Goal: Task Accomplishment & Management: Complete application form

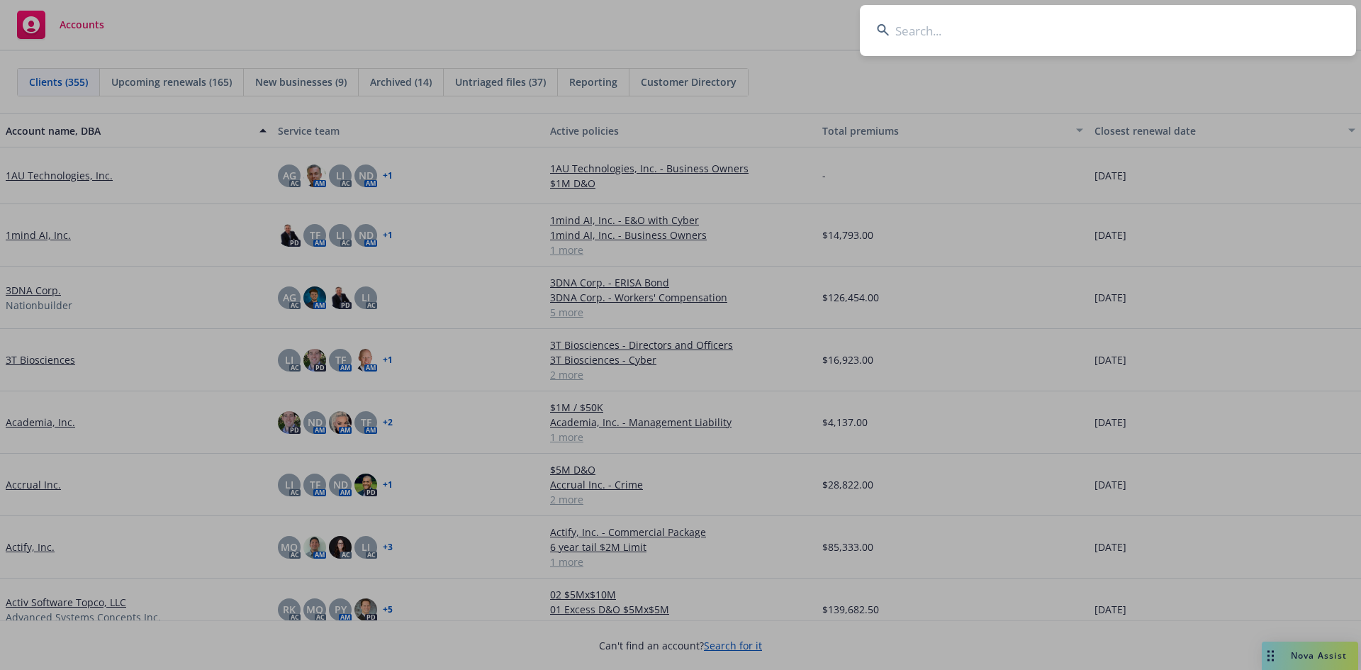
click at [891, 19] on input at bounding box center [1108, 30] width 496 height 51
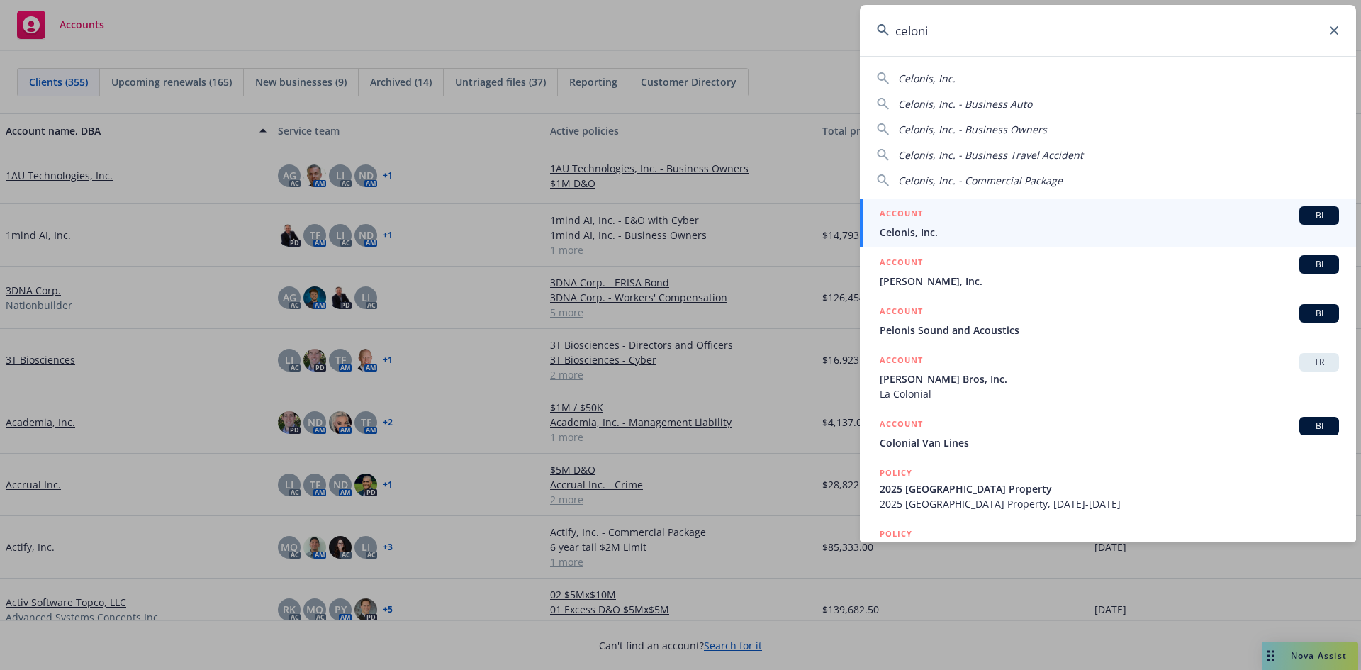
type input "celonis"
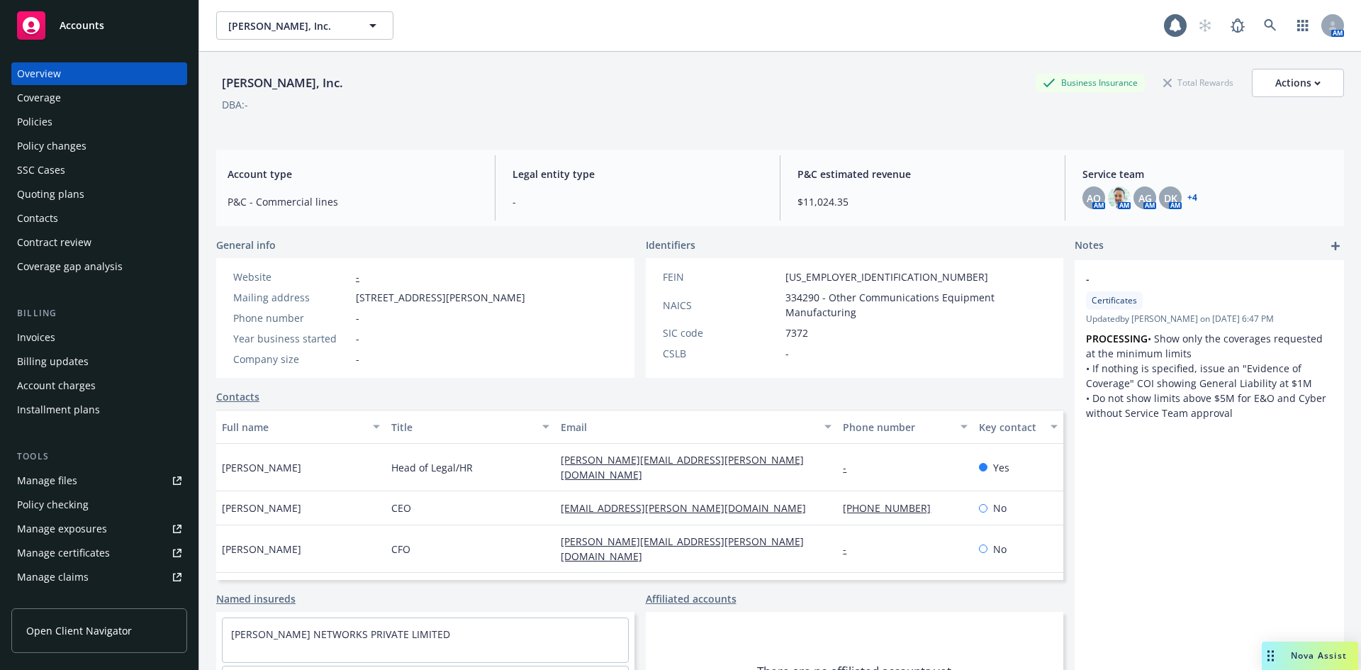
click at [45, 125] on div "Policies" at bounding box center [34, 122] width 35 height 23
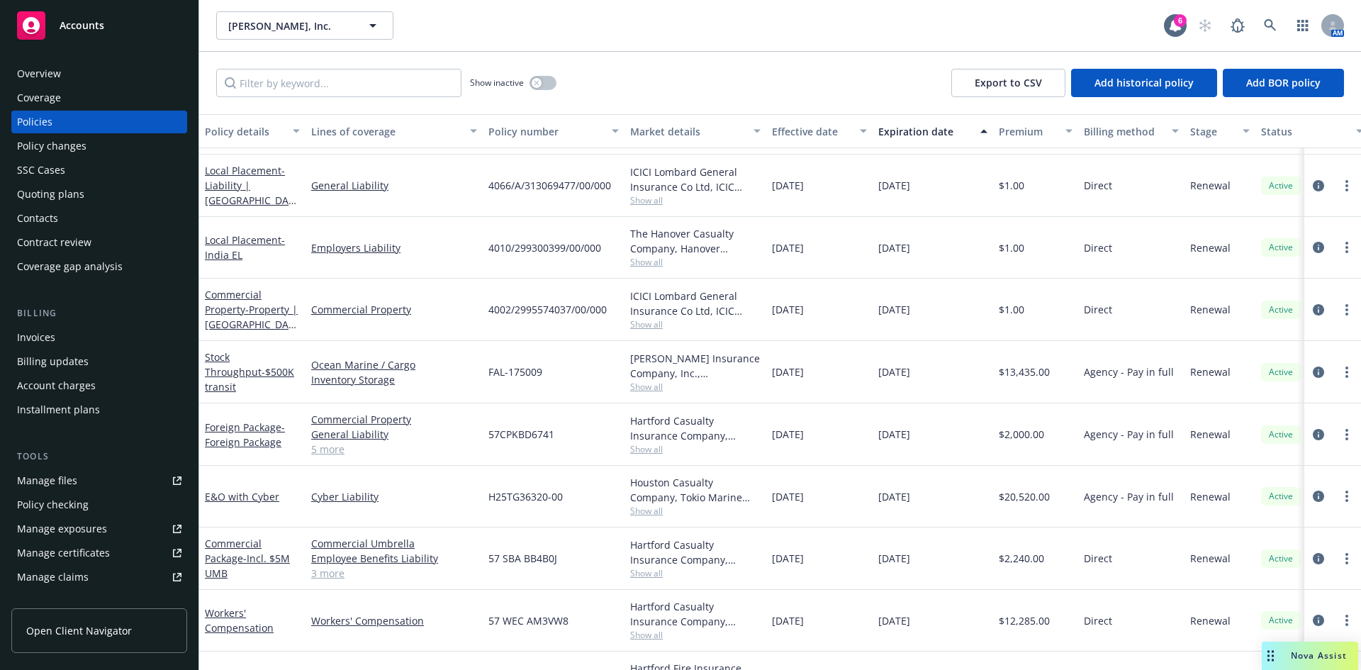
scroll to position [279, 0]
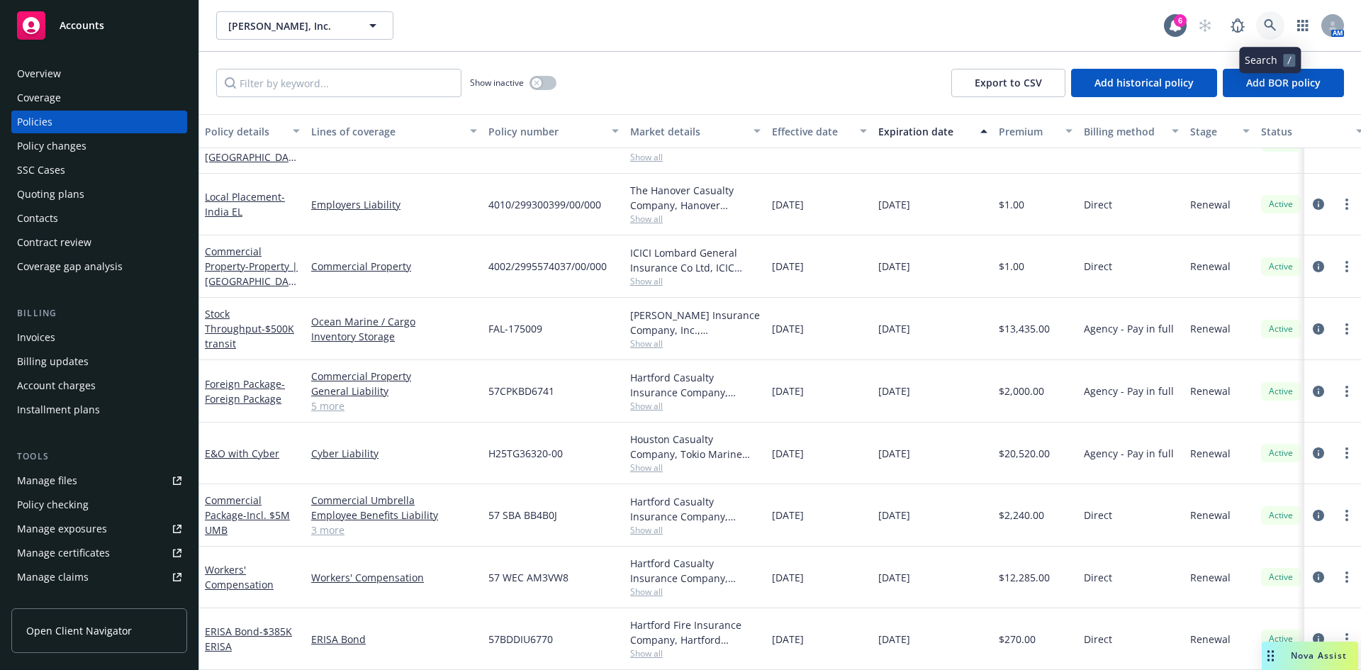
click at [1273, 22] on icon at bounding box center [1270, 25] width 13 height 13
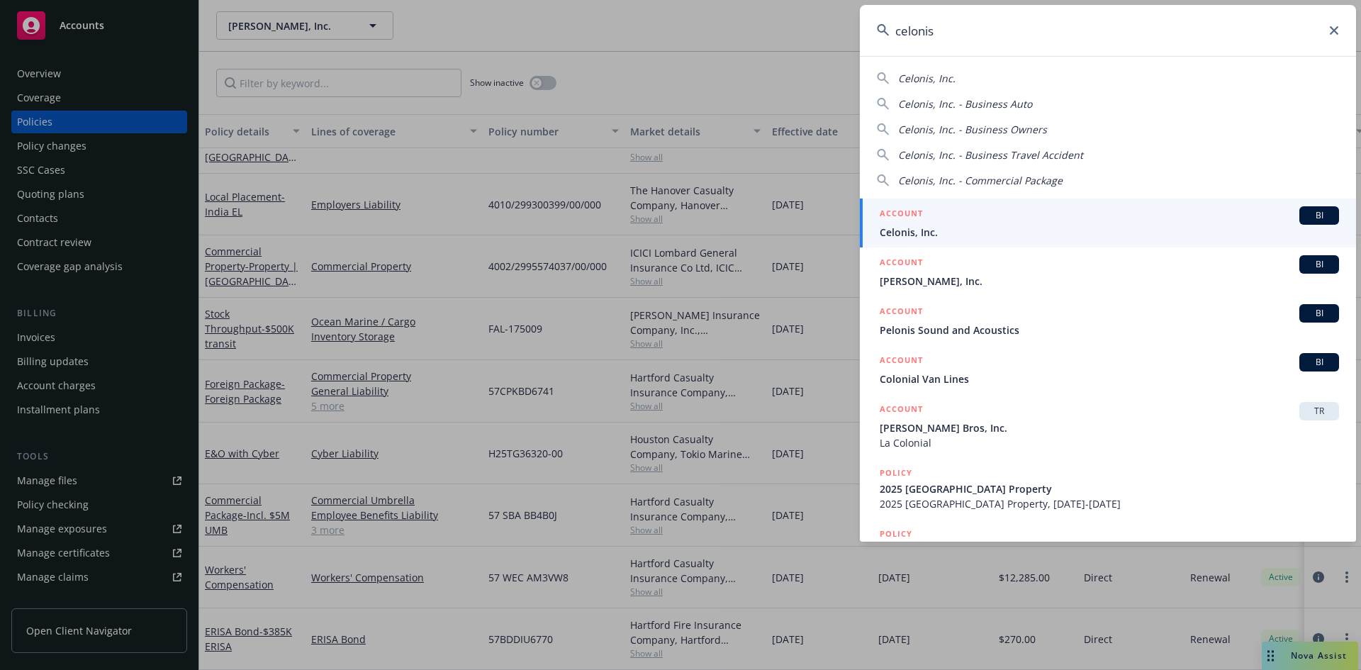
type input "celonis"
click at [960, 230] on span "Celonis, Inc." at bounding box center [1109, 232] width 459 height 15
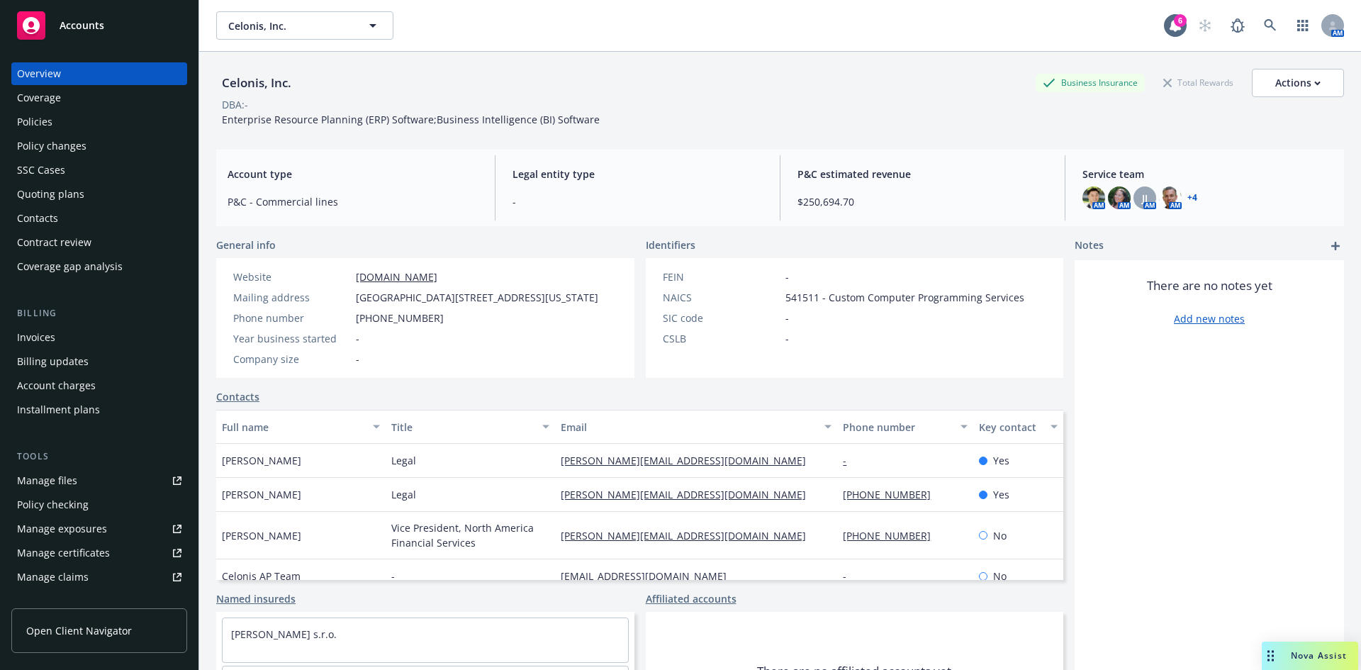
click at [41, 122] on div "Policies" at bounding box center [34, 122] width 35 height 23
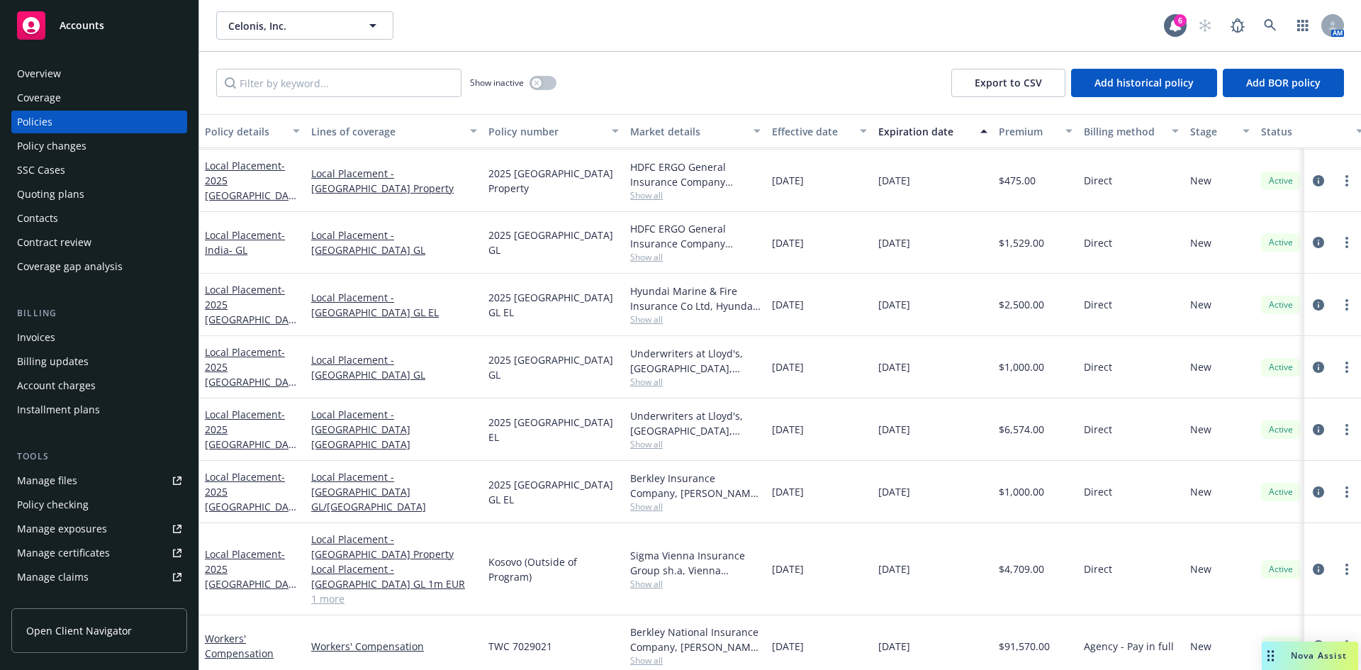
scroll to position [1624, 0]
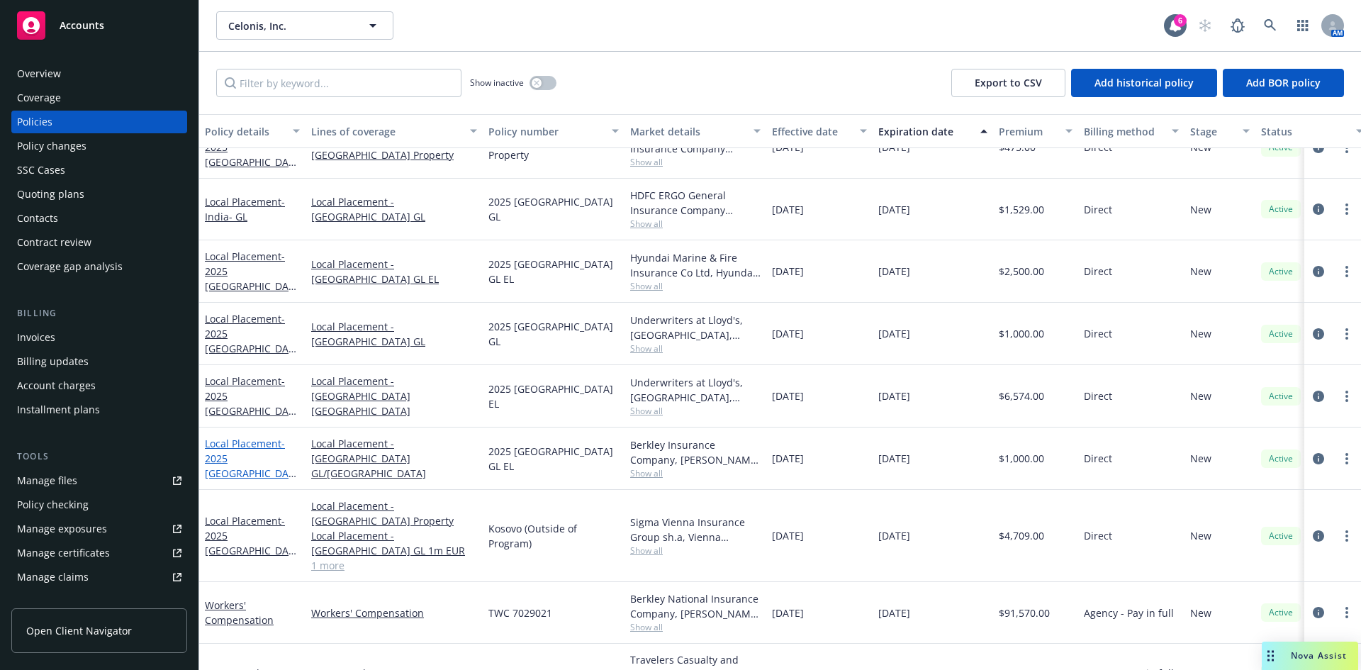
click at [242, 454] on link "Local Placement - 2025 Canada GL EL" at bounding box center [249, 466] width 89 height 58
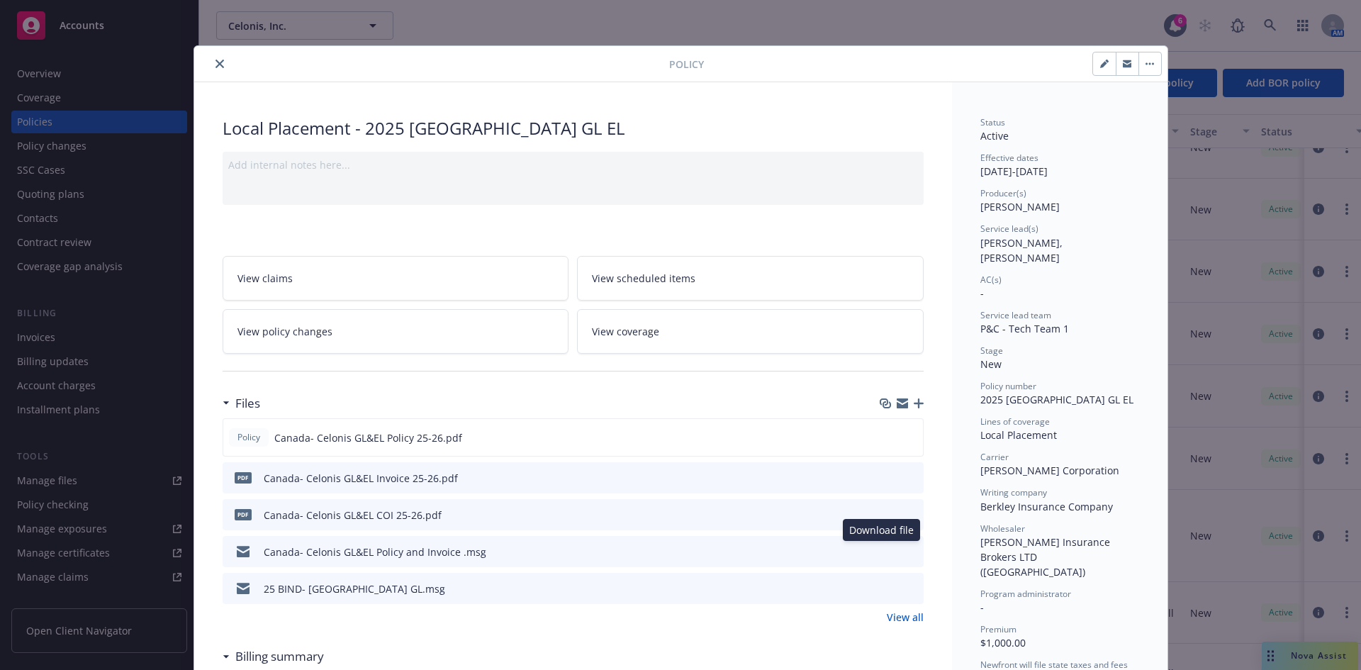
click at [885, 554] on icon "download file" at bounding box center [886, 550] width 11 height 11
click at [908, 617] on link "View all" at bounding box center [905, 617] width 37 height 15
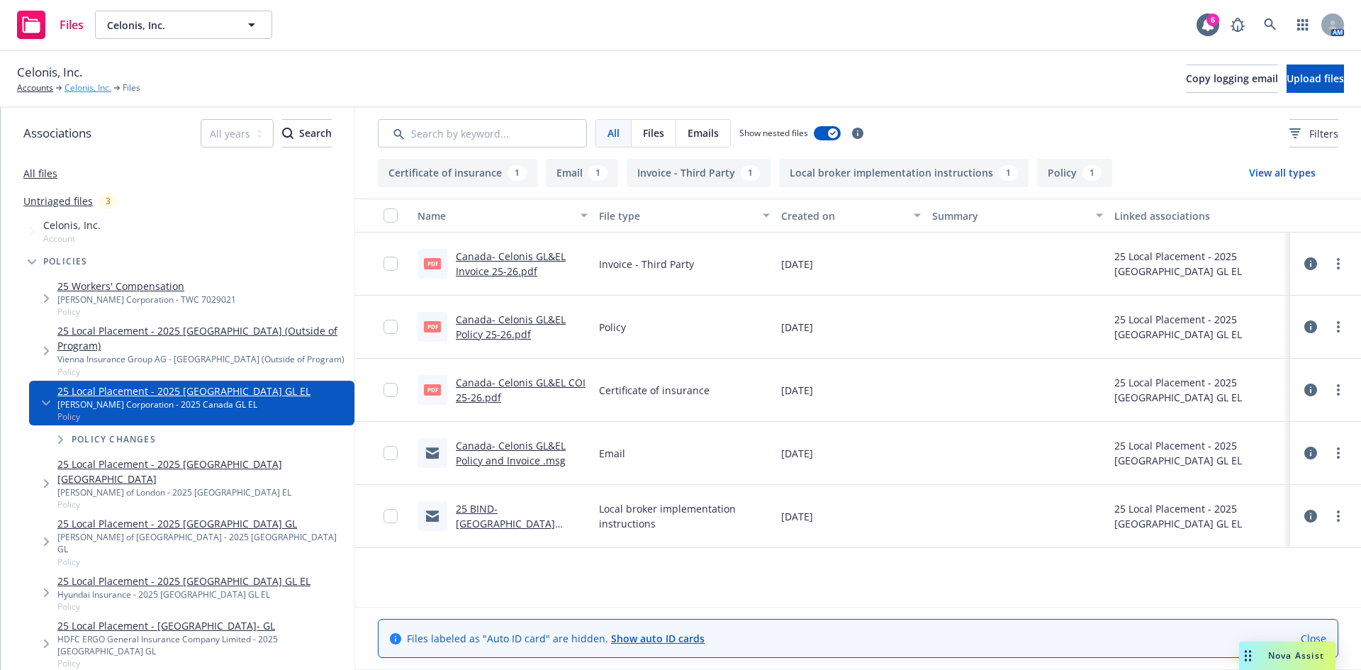
click at [79, 89] on link "Celonis, Inc." at bounding box center [87, 88] width 47 height 13
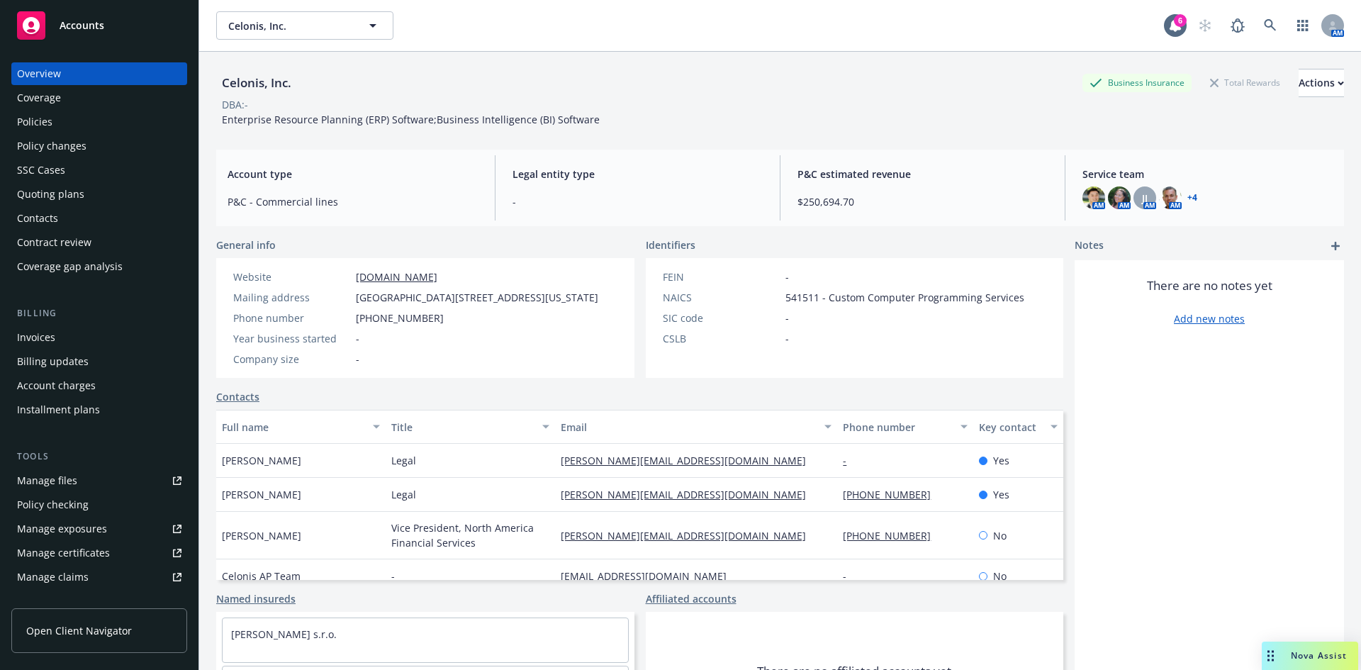
click at [45, 116] on div "Policies" at bounding box center [34, 122] width 35 height 23
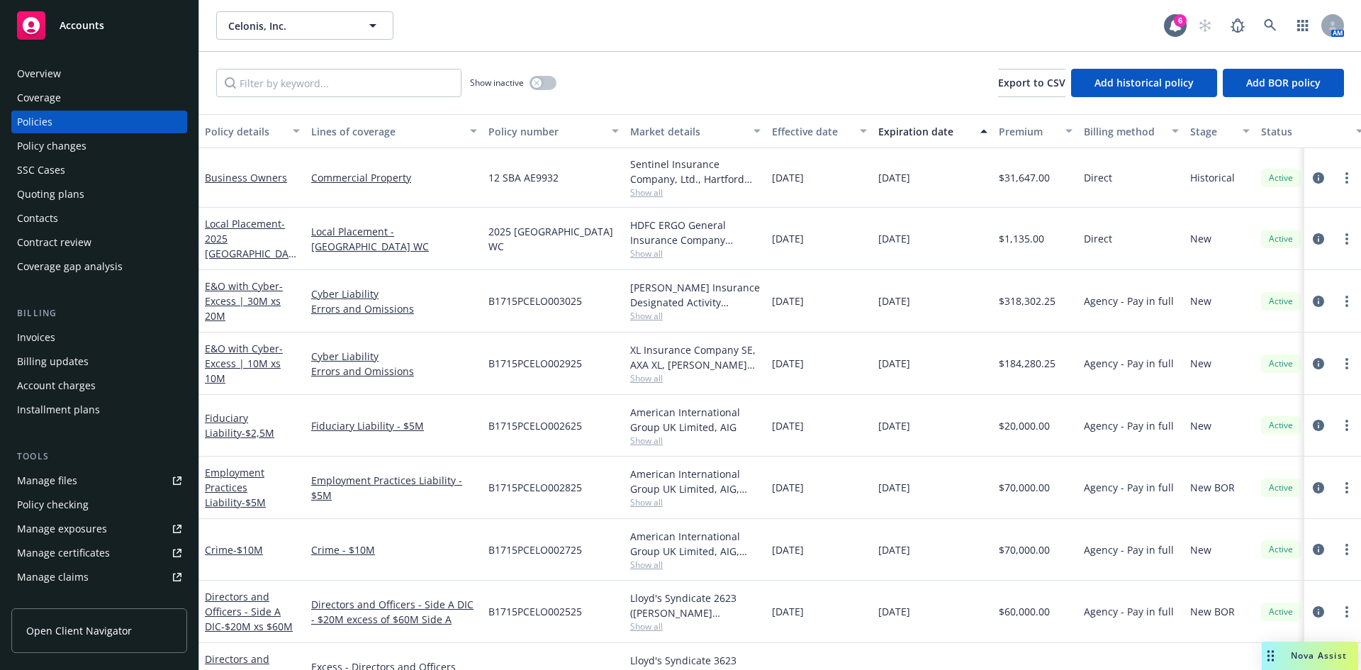
click at [51, 139] on div "Policy changes" at bounding box center [51, 146] width 69 height 23
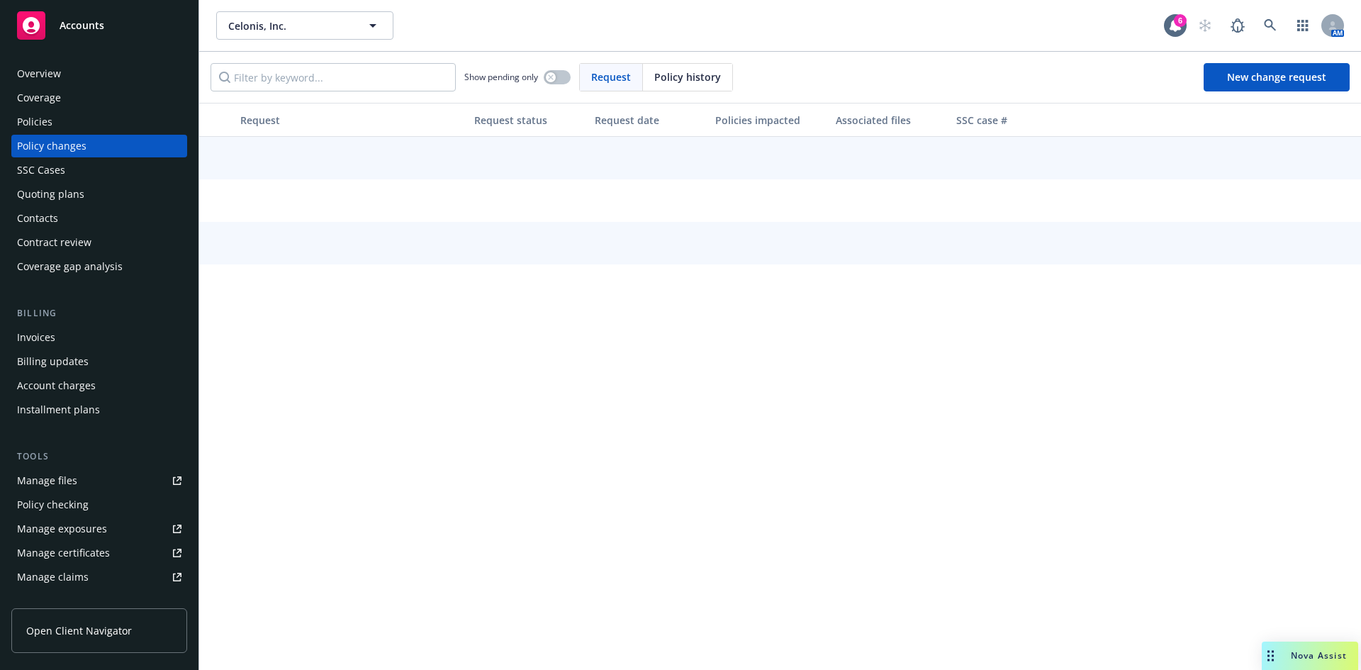
click at [50, 342] on div "Invoices" at bounding box center [36, 337] width 38 height 23
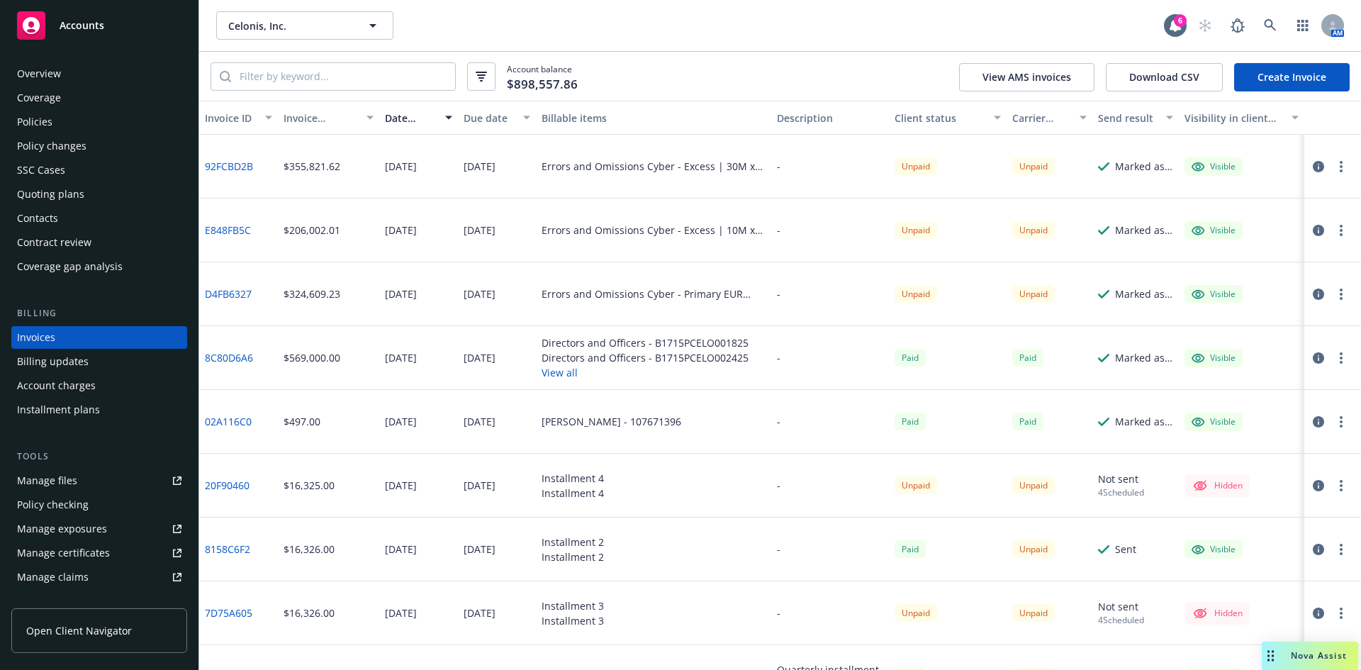
click at [1280, 62] on div "Account balance $898,557.86 View AMS invoices Download CSV Create Invoice" at bounding box center [780, 76] width 1162 height 49
click at [1279, 67] on link "Create Invoice" at bounding box center [1292, 77] width 116 height 28
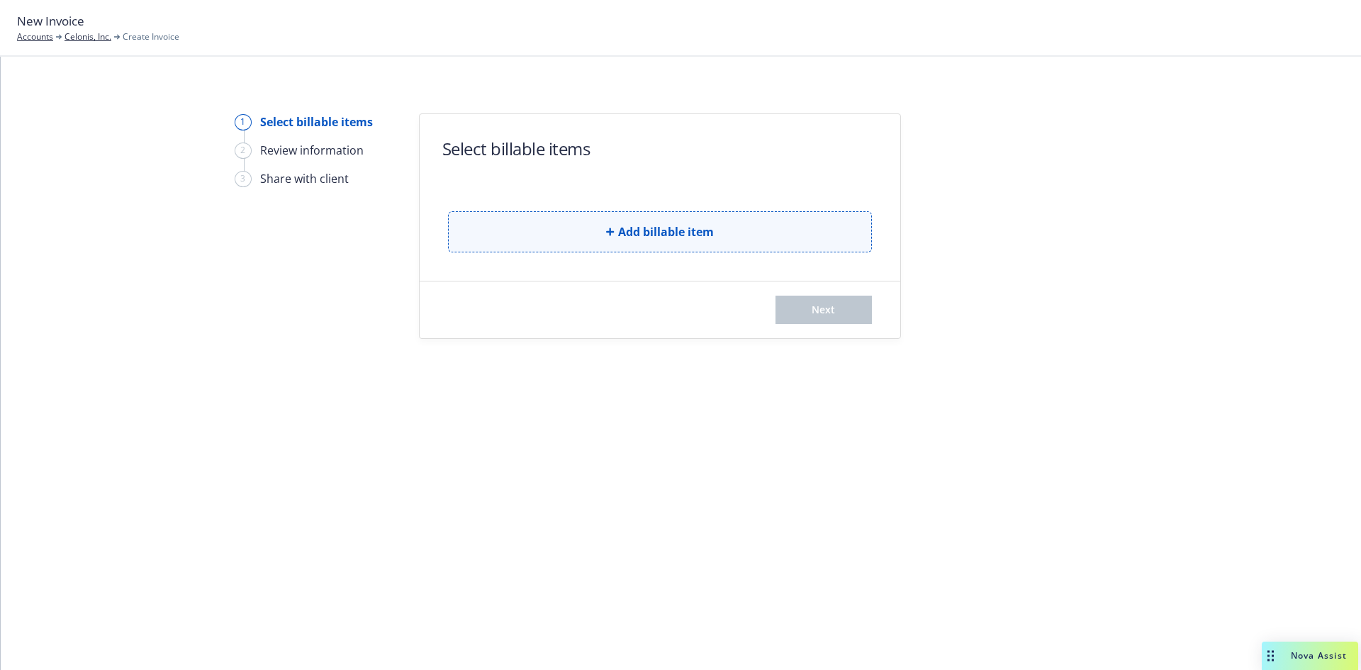
click at [585, 224] on button "Add billable item" at bounding box center [660, 231] width 424 height 41
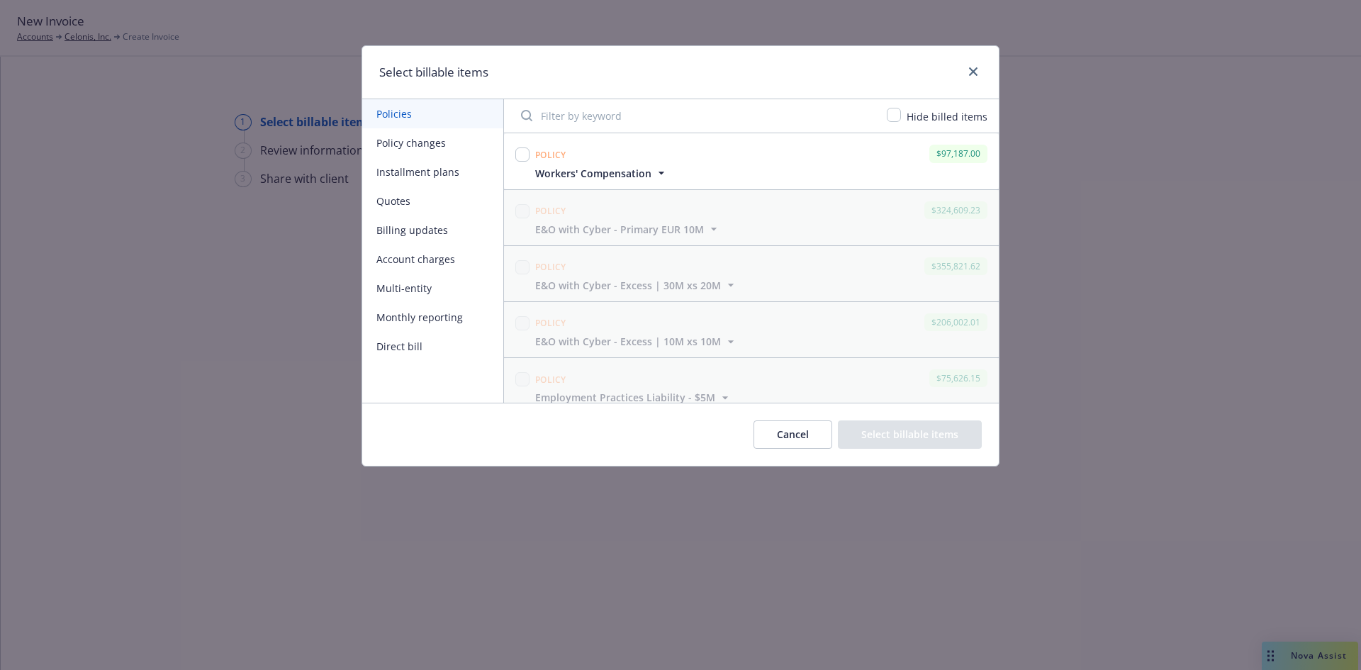
click at [410, 140] on button "Policy changes" at bounding box center [432, 142] width 141 height 29
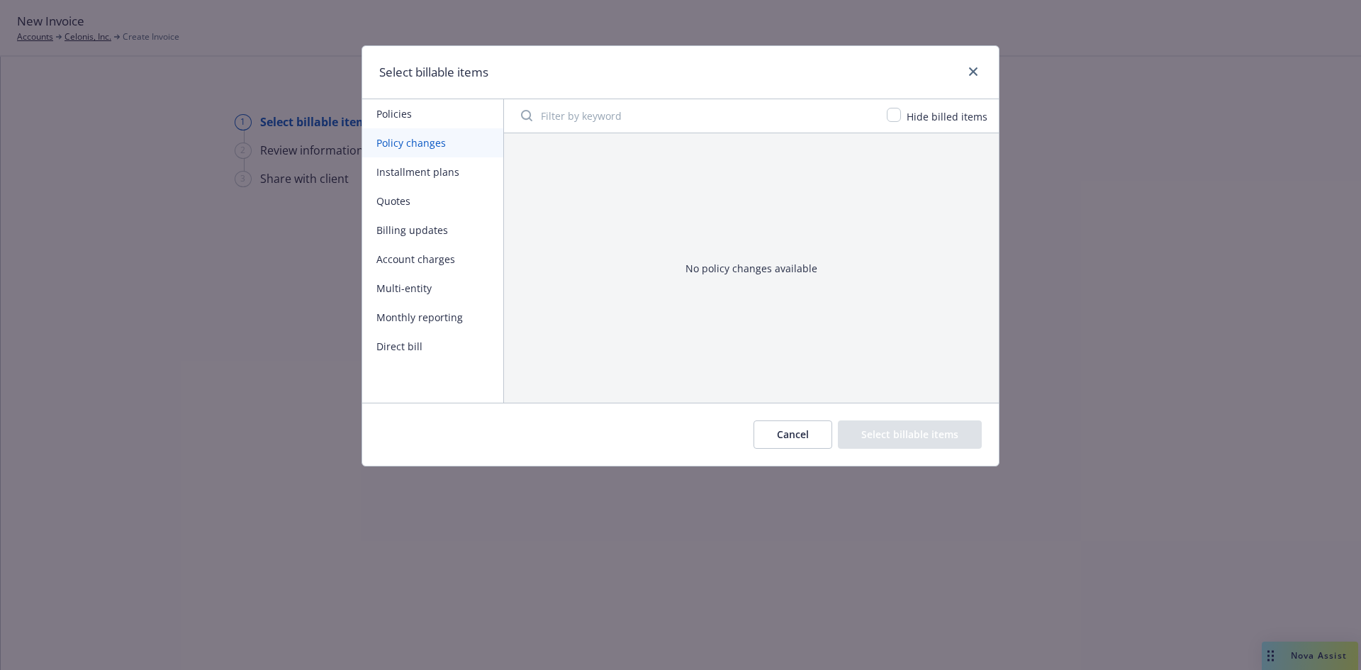
click at [398, 223] on button "Billing updates" at bounding box center [432, 229] width 141 height 29
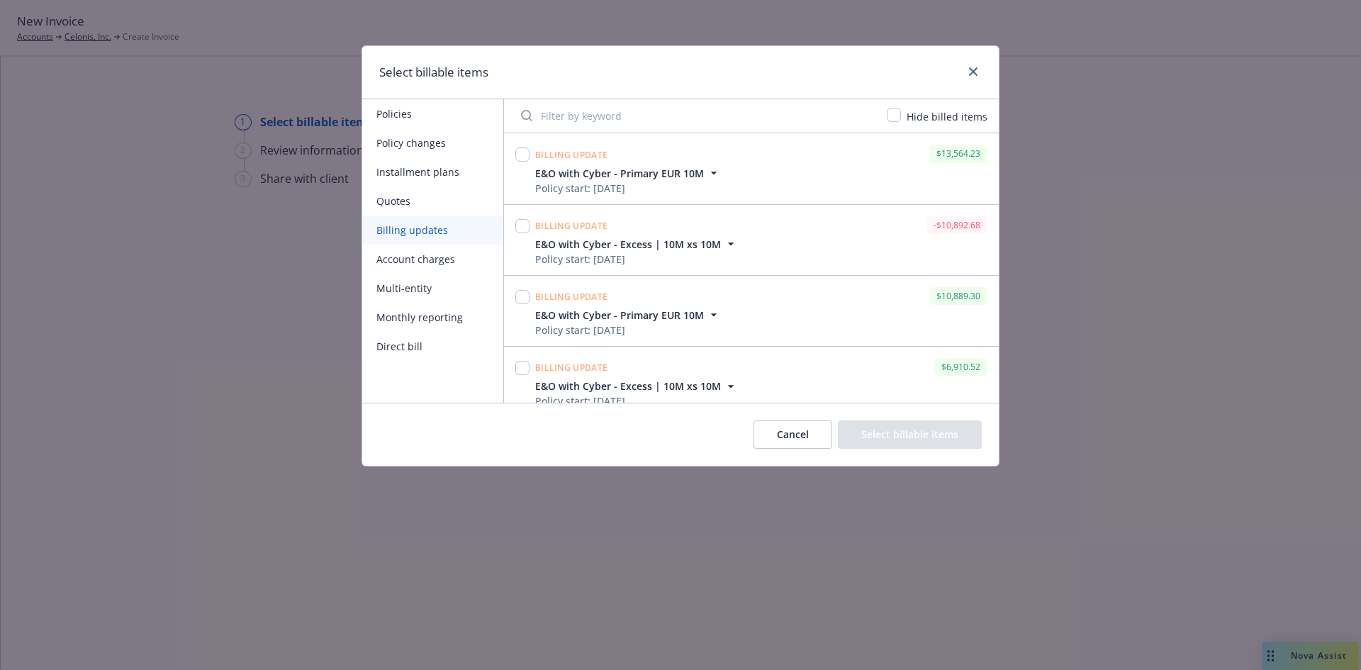
scroll to position [653, 0]
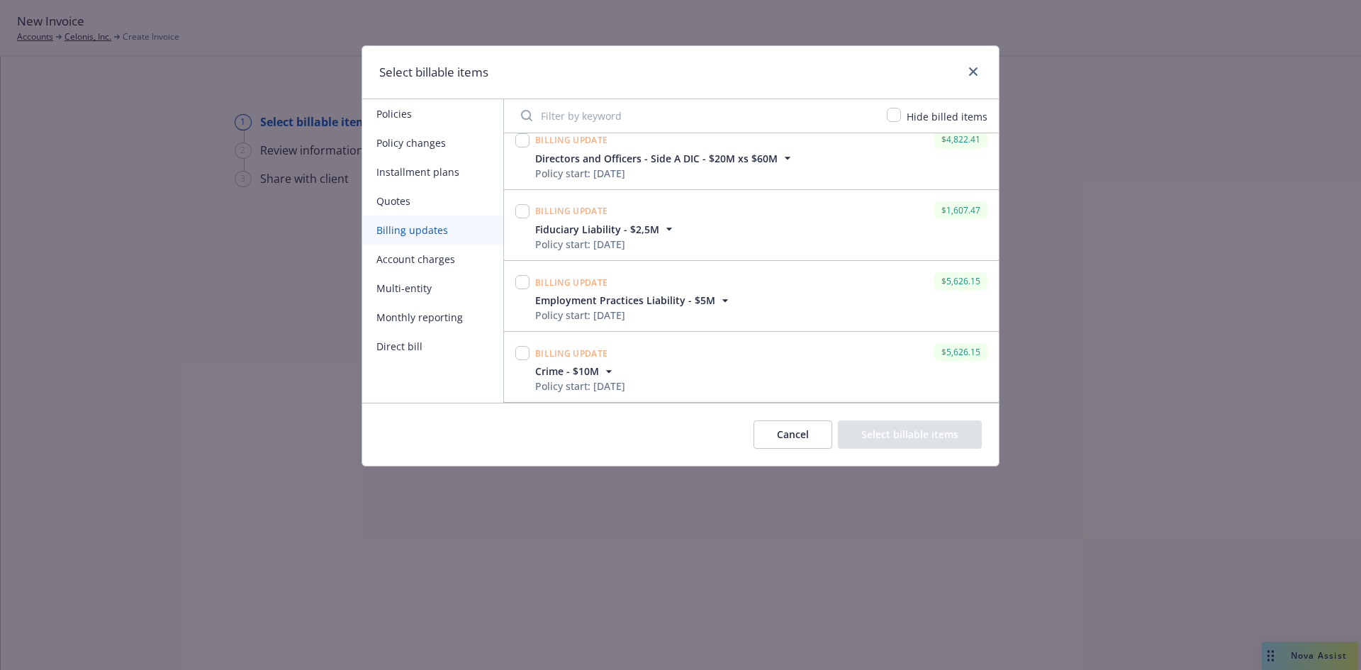
click at [512, 352] on div at bounding box center [522, 366] width 20 height 53
click at [524, 358] on input "checkbox" at bounding box center [522, 353] width 14 height 14
checkbox input "true"
click at [523, 284] on input "checkbox" at bounding box center [522, 282] width 14 height 14
checkbox input "true"
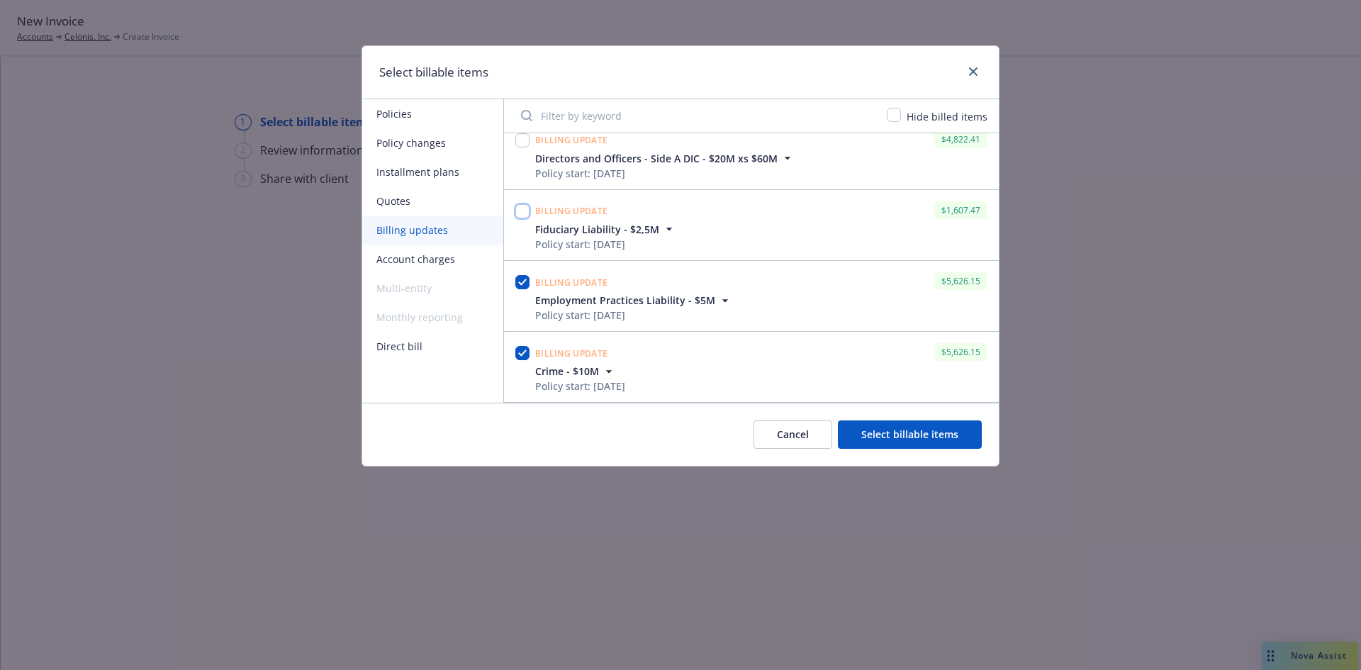
click at [523, 206] on input "checkbox" at bounding box center [522, 211] width 14 height 14
checkbox input "true"
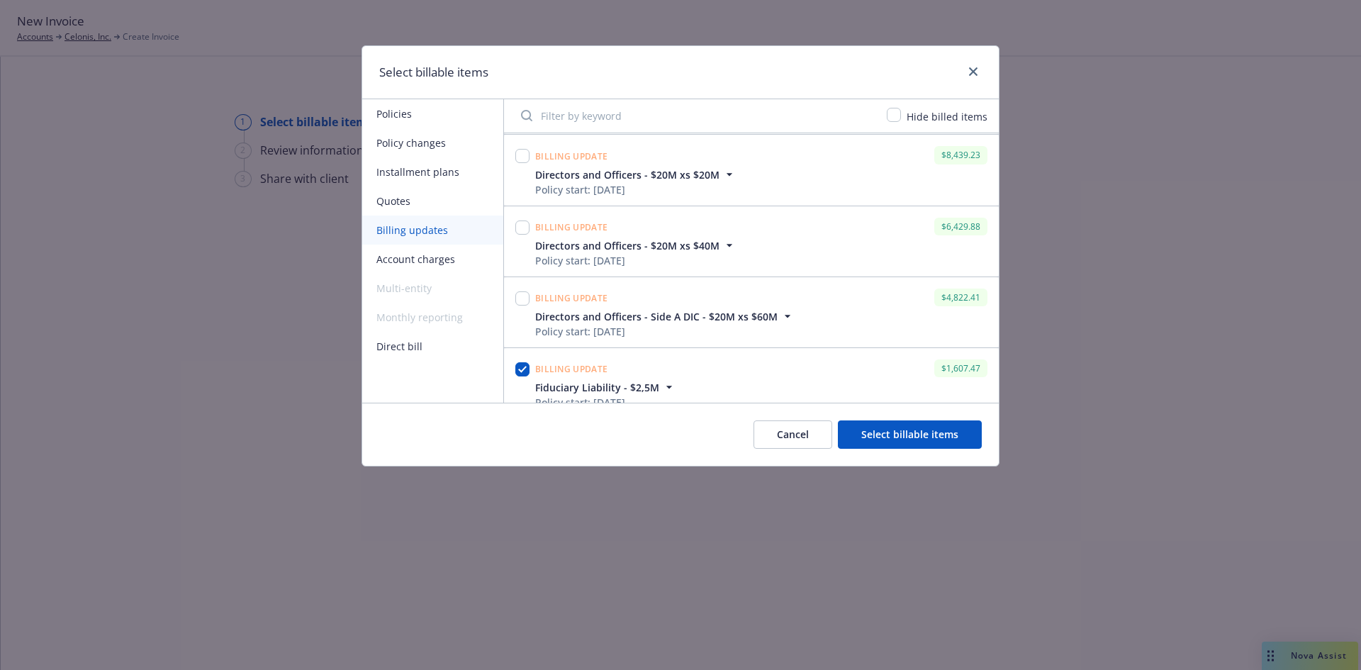
scroll to position [493, 0]
click at [518, 301] on input "checkbox" at bounding box center [522, 301] width 14 height 14
checkbox input "true"
click at [524, 229] on input "checkbox" at bounding box center [522, 230] width 14 height 14
checkbox input "true"
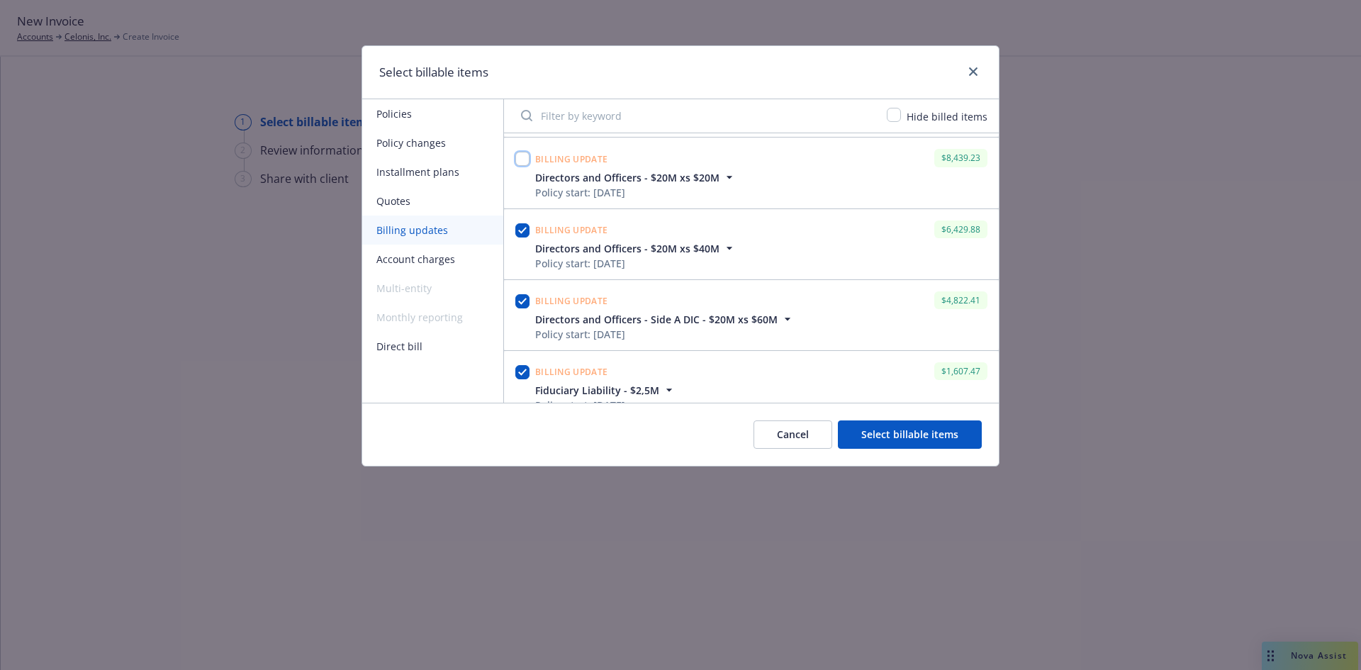
click at [522, 159] on input "checkbox" at bounding box center [522, 159] width 14 height 14
checkbox input "true"
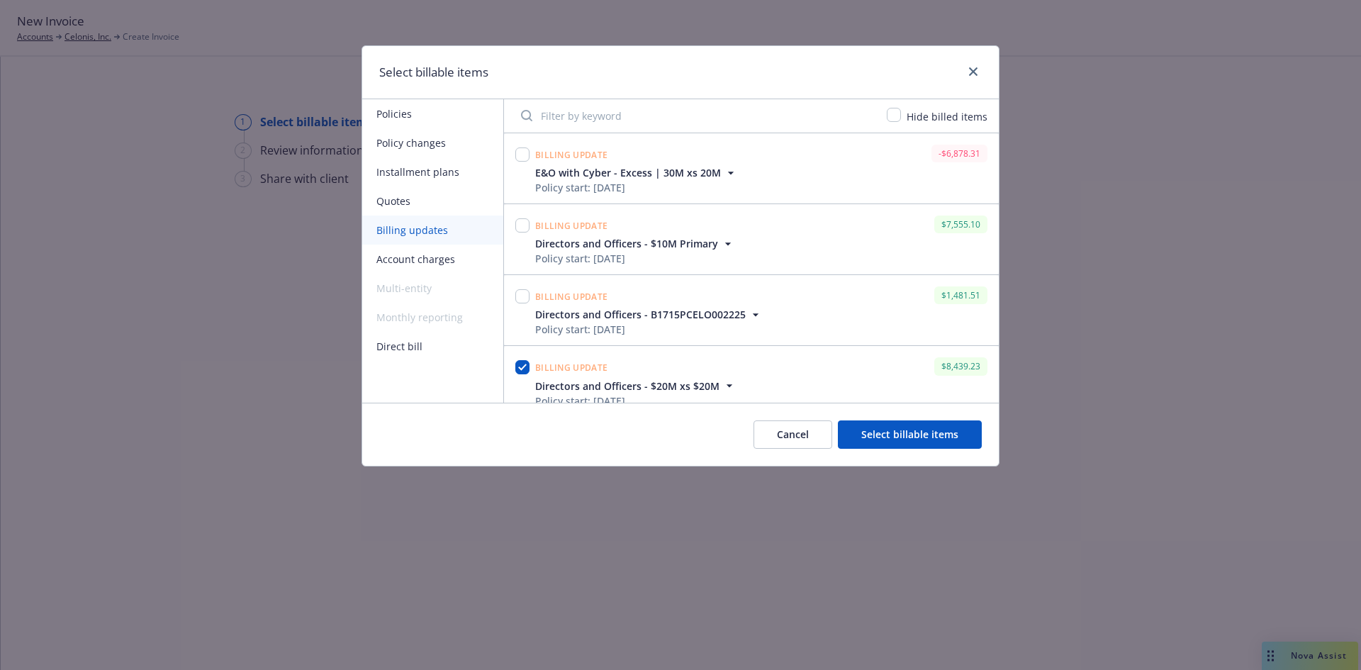
scroll to position [249, 0]
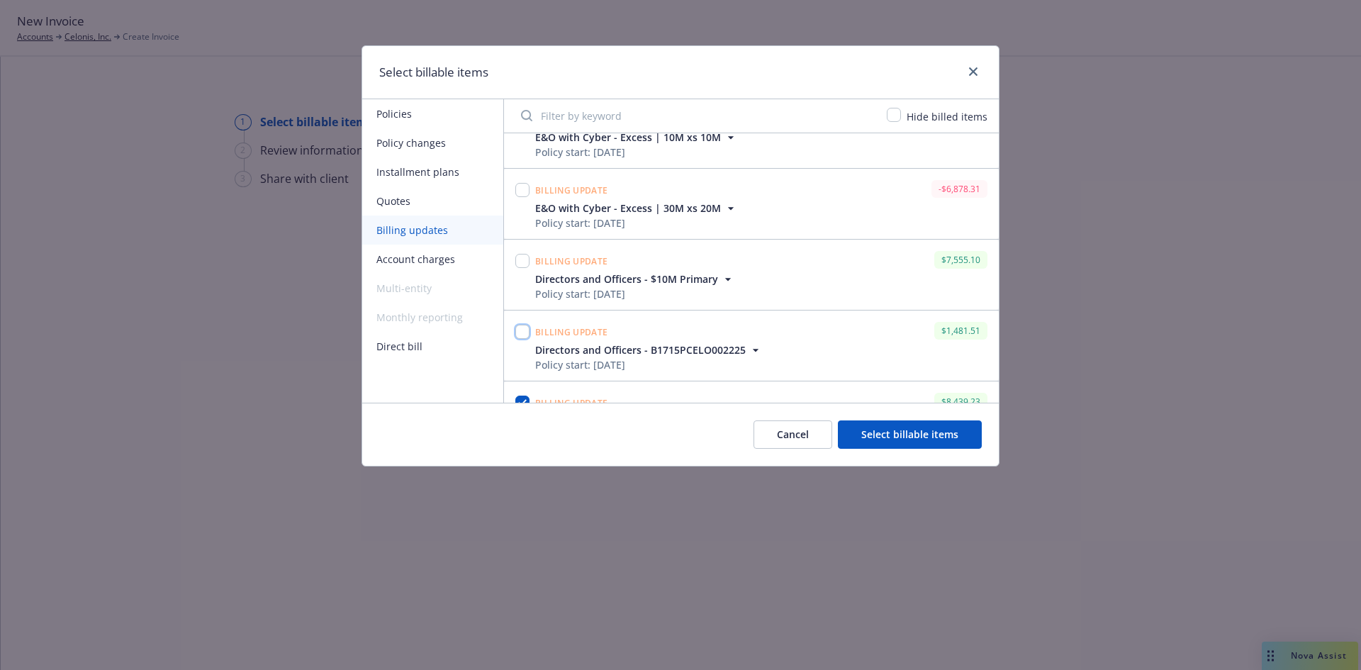
click at [522, 330] on input "checkbox" at bounding box center [522, 332] width 14 height 14
checkbox input "true"
click at [521, 259] on input "checkbox" at bounding box center [522, 261] width 14 height 14
checkbox input "true"
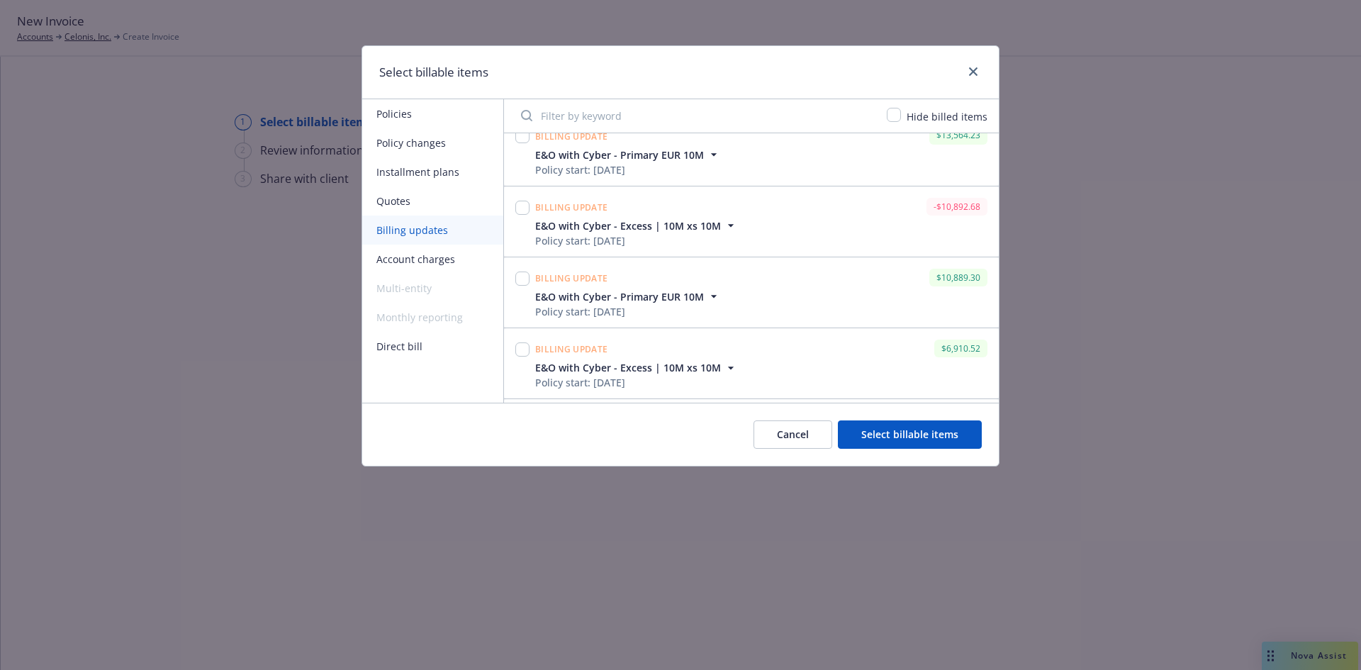
scroll to position [0, 0]
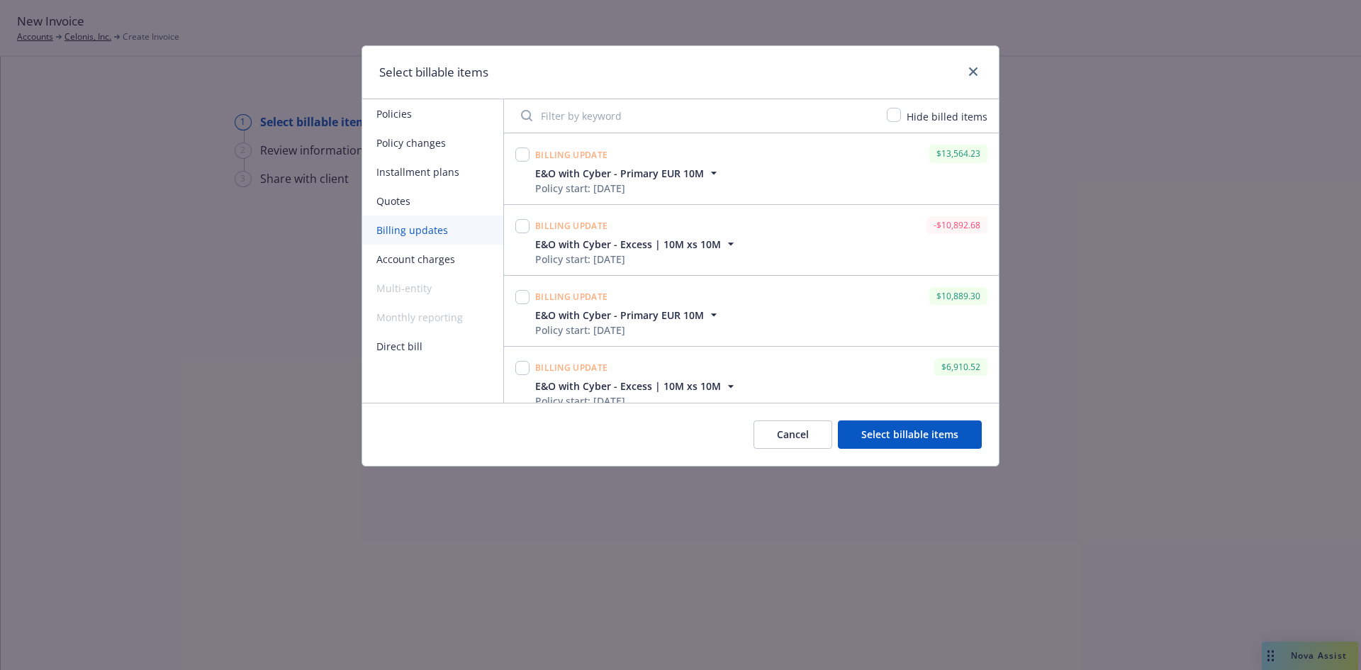
click at [894, 439] on button "Select billable items" at bounding box center [910, 434] width 144 height 28
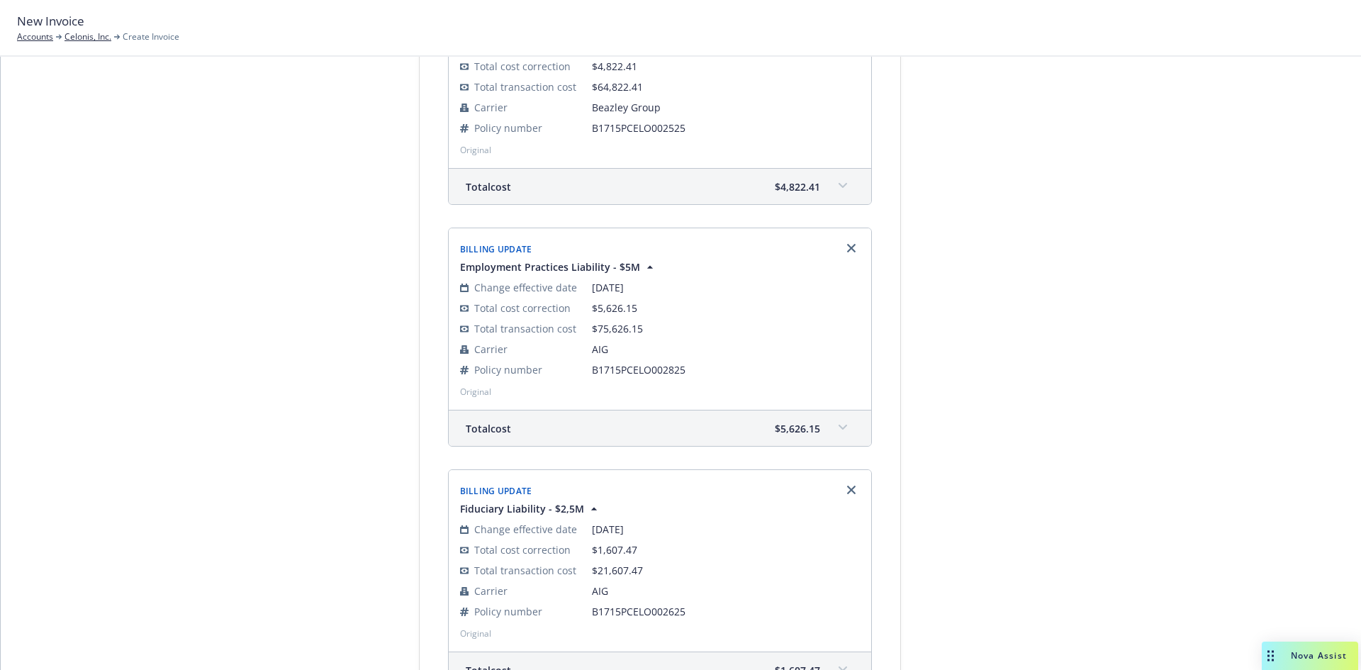
scroll to position [1637, 0]
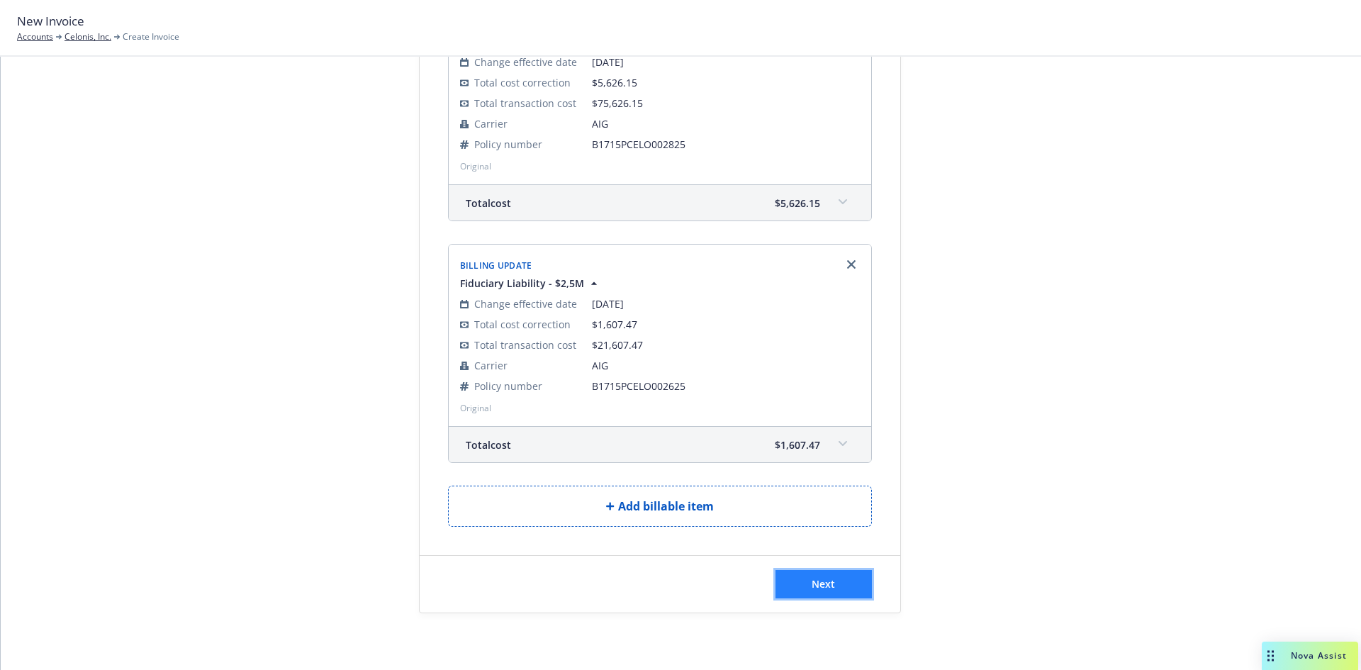
click at [812, 584] on span "Next" at bounding box center [823, 583] width 23 height 13
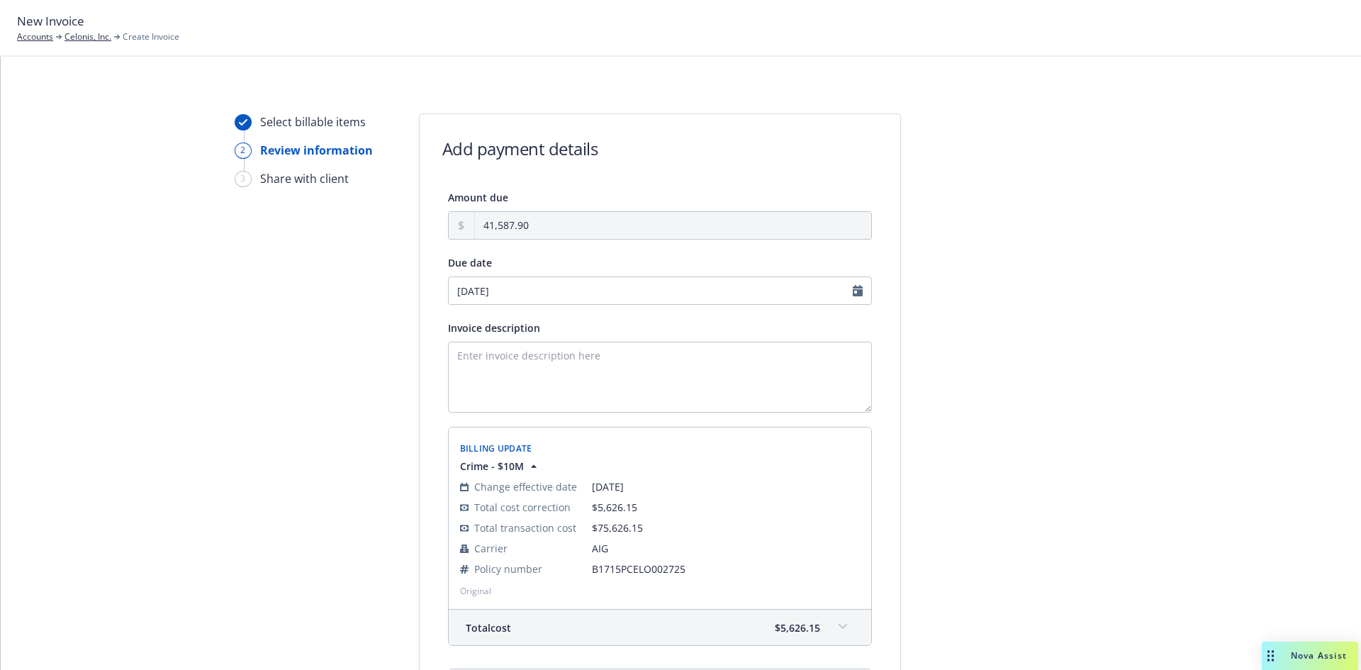
scroll to position [1811, 0]
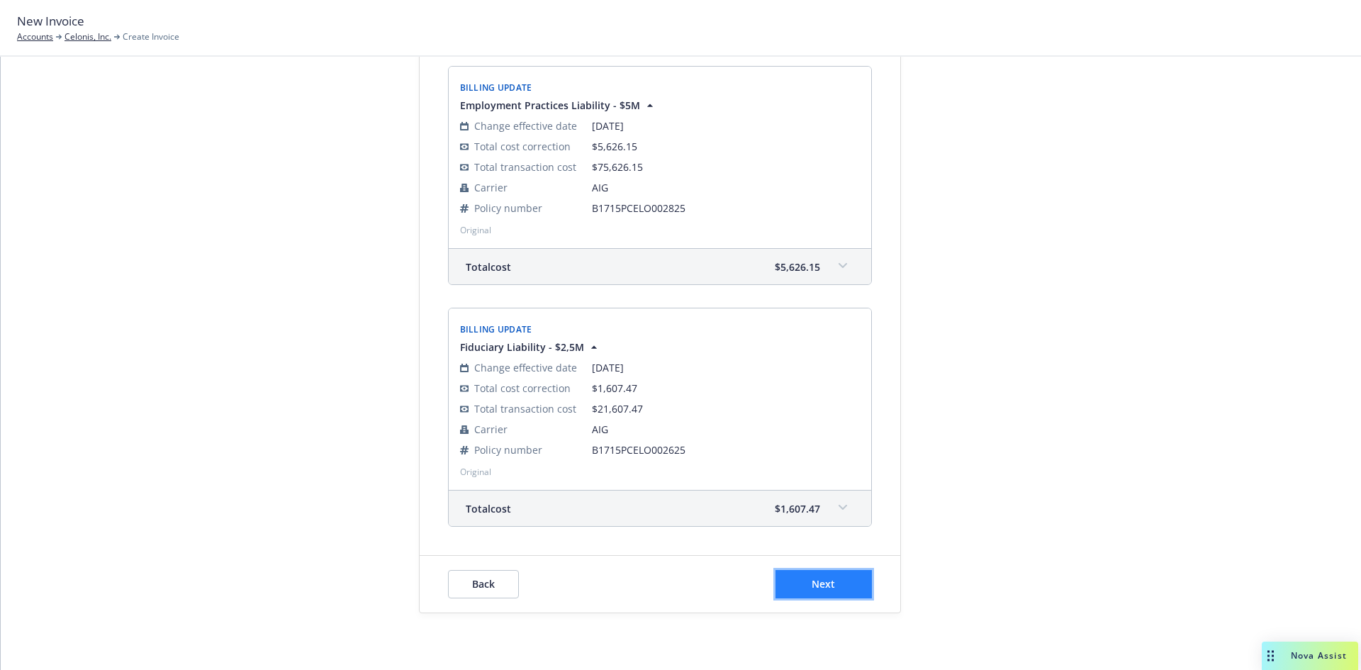
click at [804, 591] on button "Next" at bounding box center [823, 584] width 96 height 28
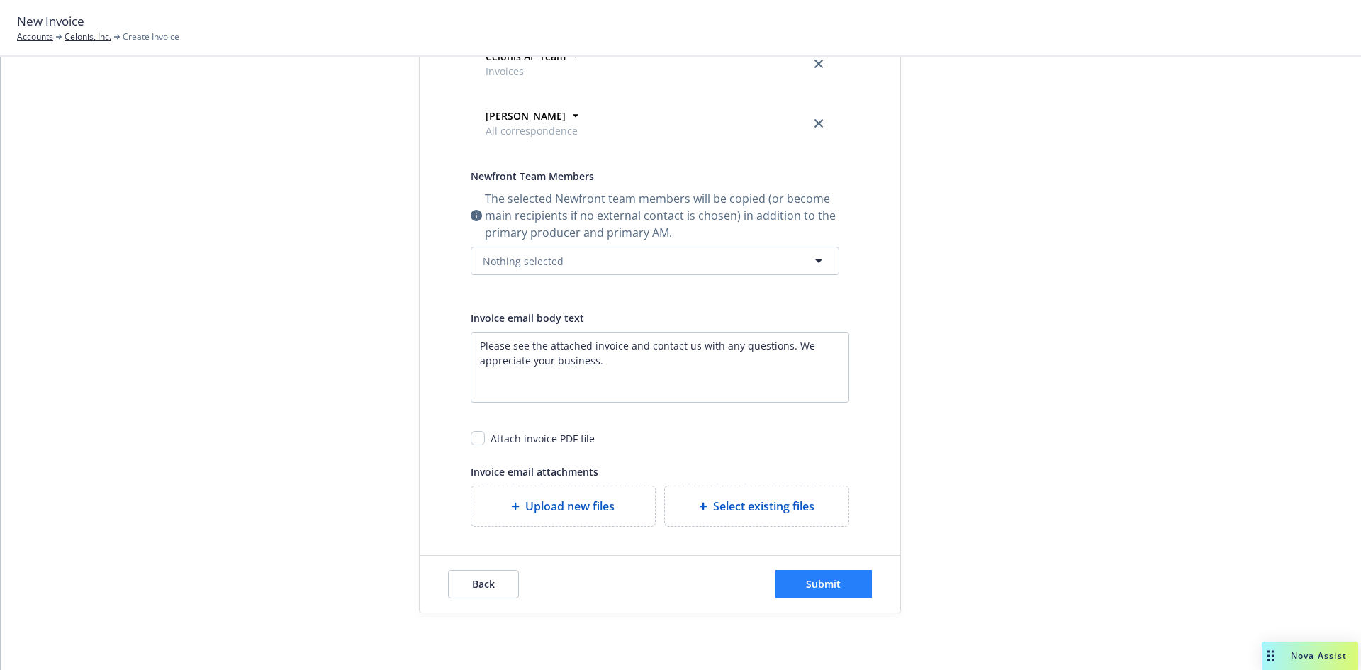
scroll to position [0, 0]
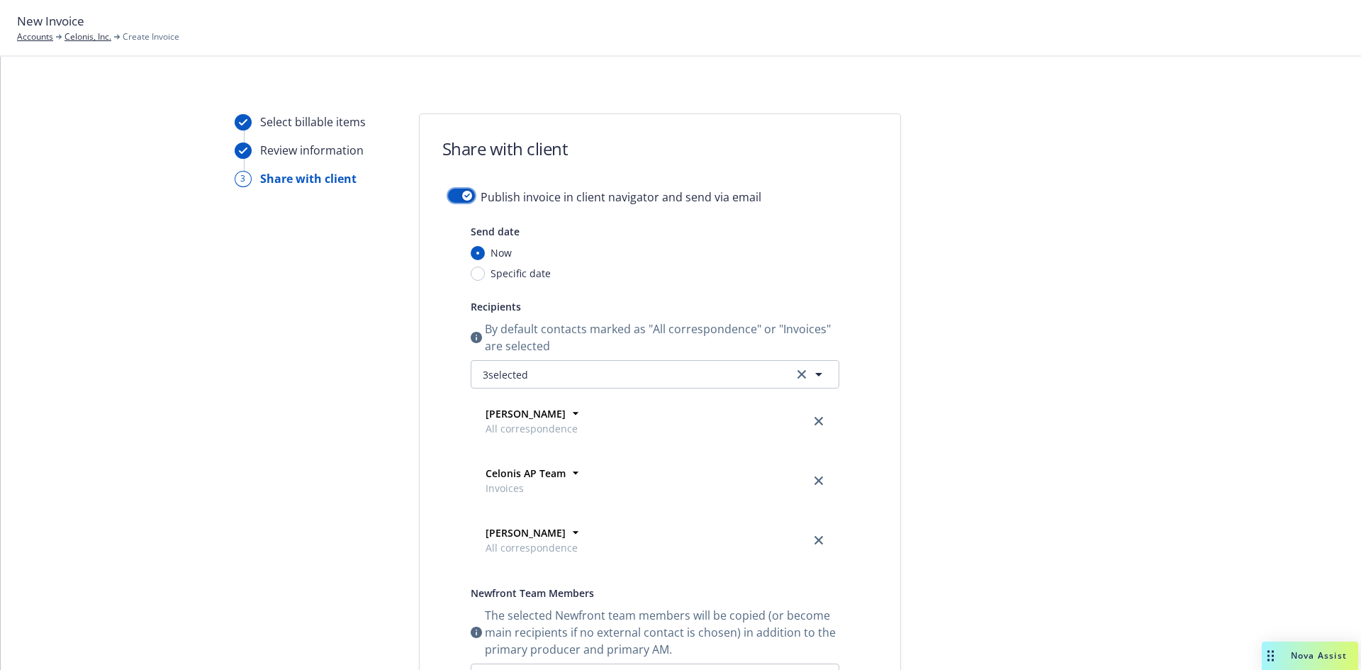
click at [462, 191] on div "button" at bounding box center [467, 196] width 10 height 10
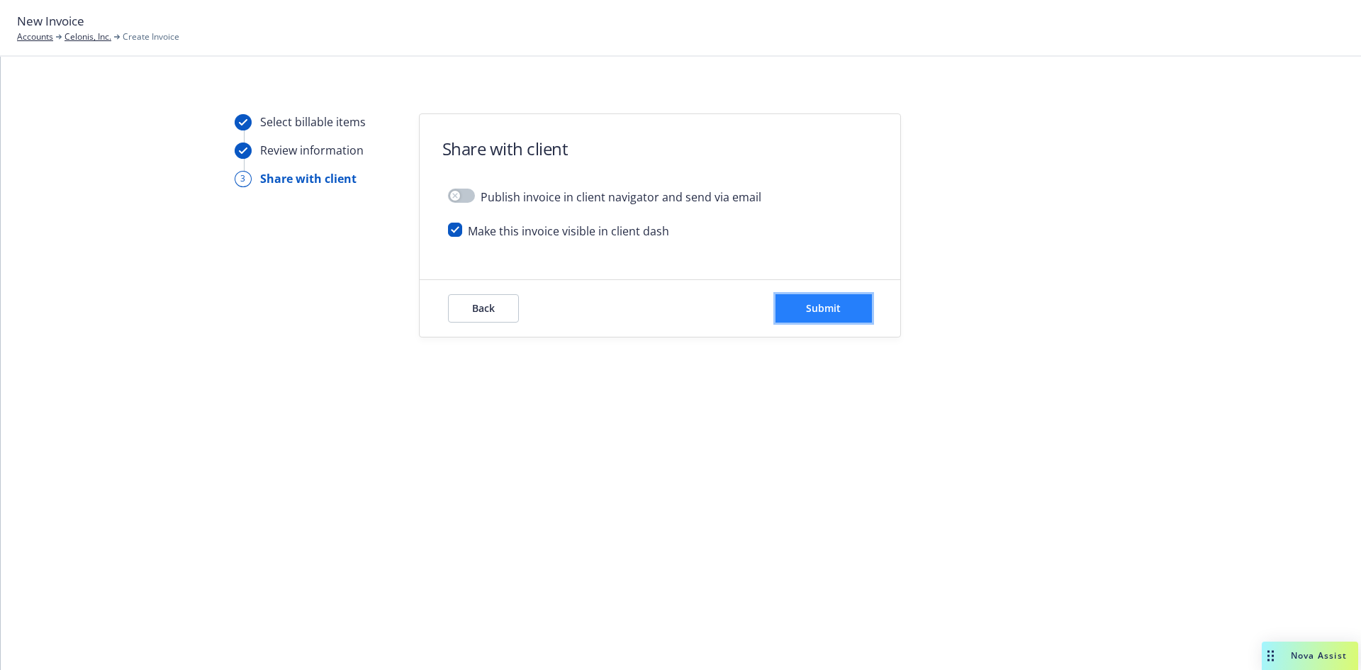
click at [839, 303] on span "Submit" at bounding box center [823, 307] width 35 height 13
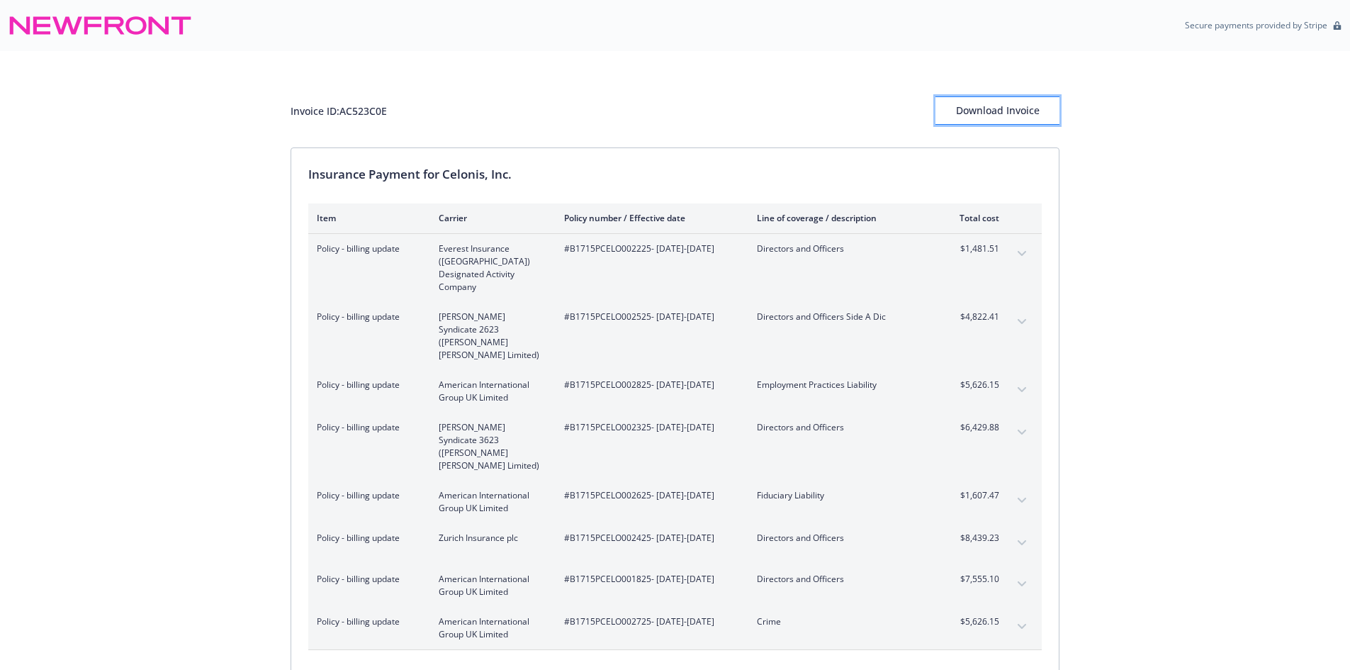
click at [1004, 111] on div "Download Invoice" at bounding box center [998, 110] width 124 height 27
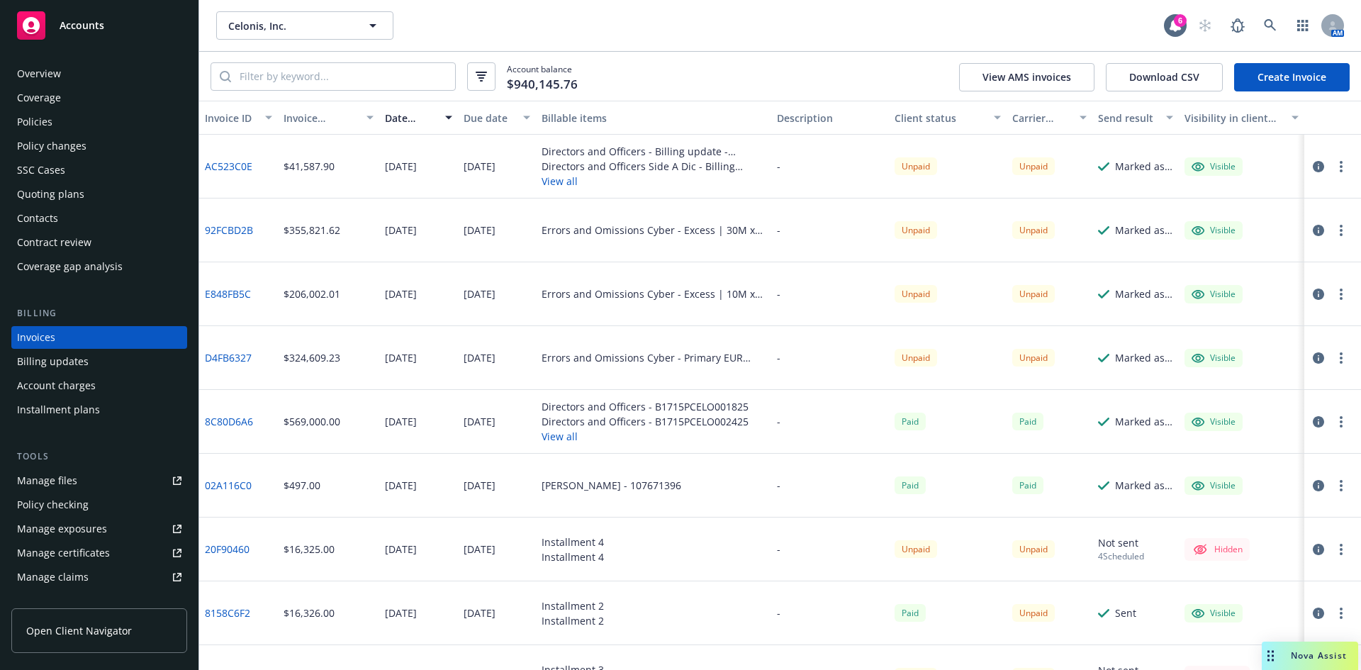
click at [688, 52] on div "Account balance $940,145.76 View AMS invoices Download CSV Create Invoice" at bounding box center [780, 76] width 1162 height 49
click at [34, 123] on div "Policies" at bounding box center [34, 122] width 35 height 23
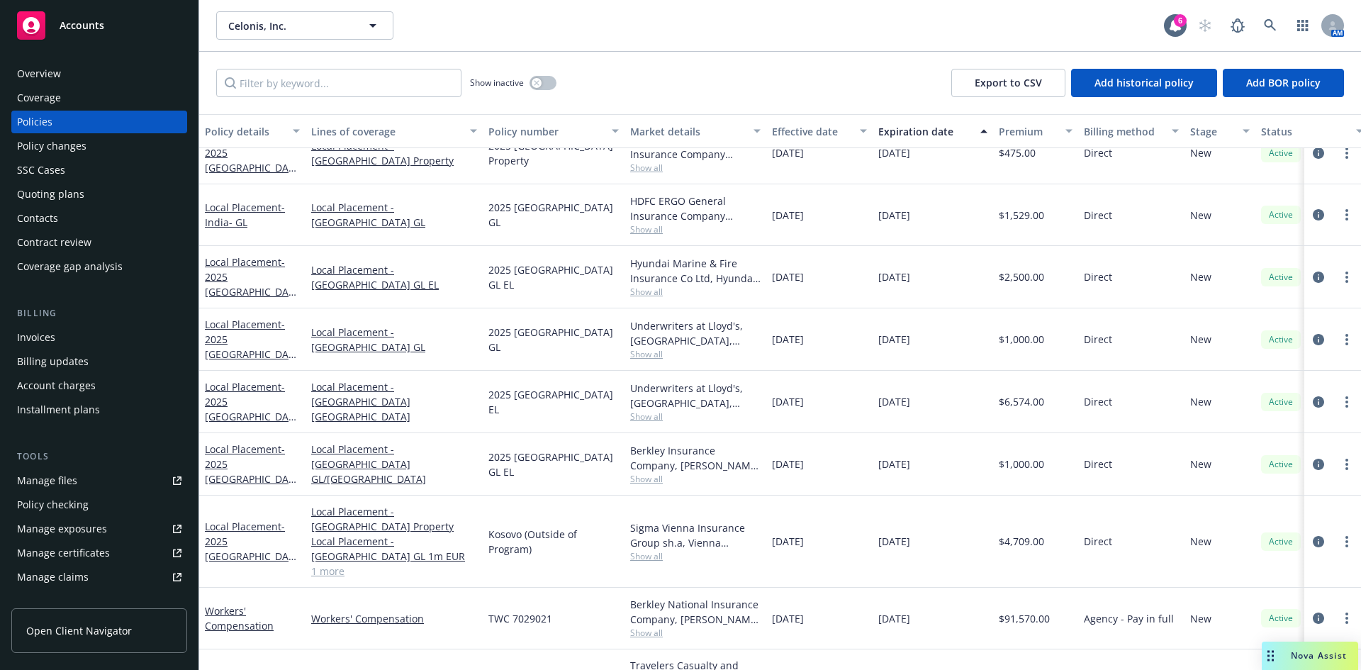
scroll to position [1646, 0]
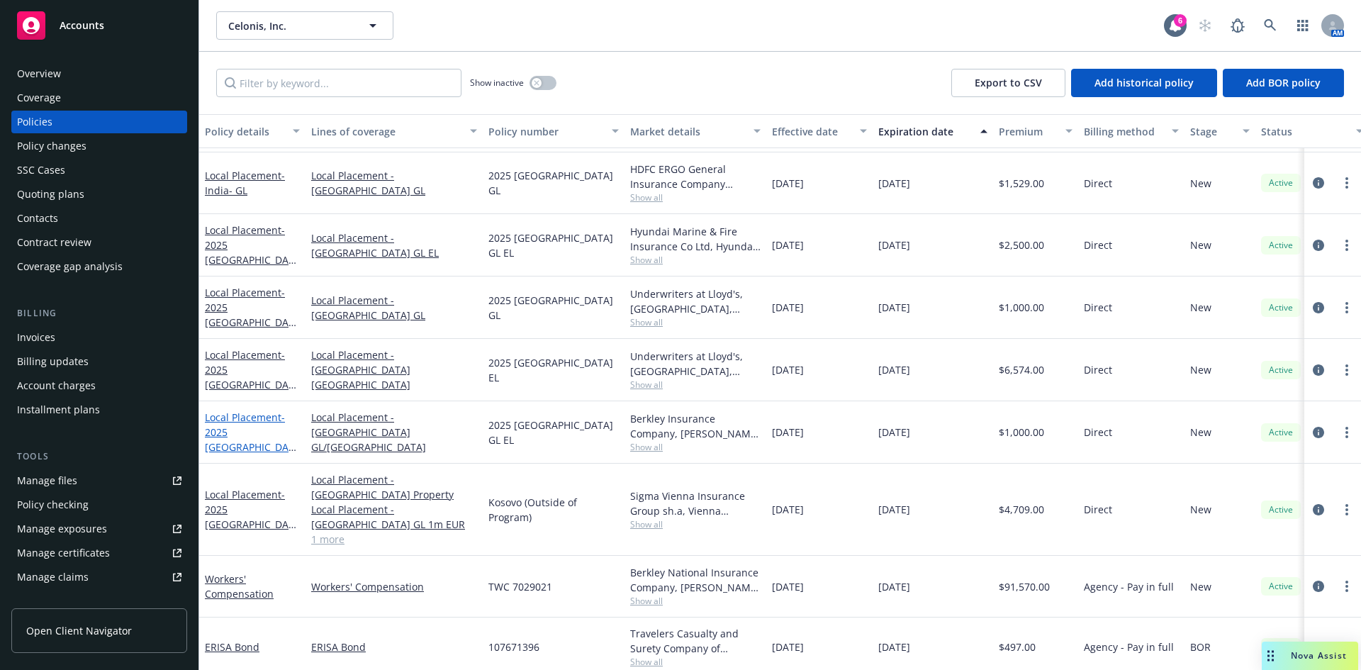
click at [247, 434] on span "- 2025 Canada GL EL" at bounding box center [250, 439] width 91 height 58
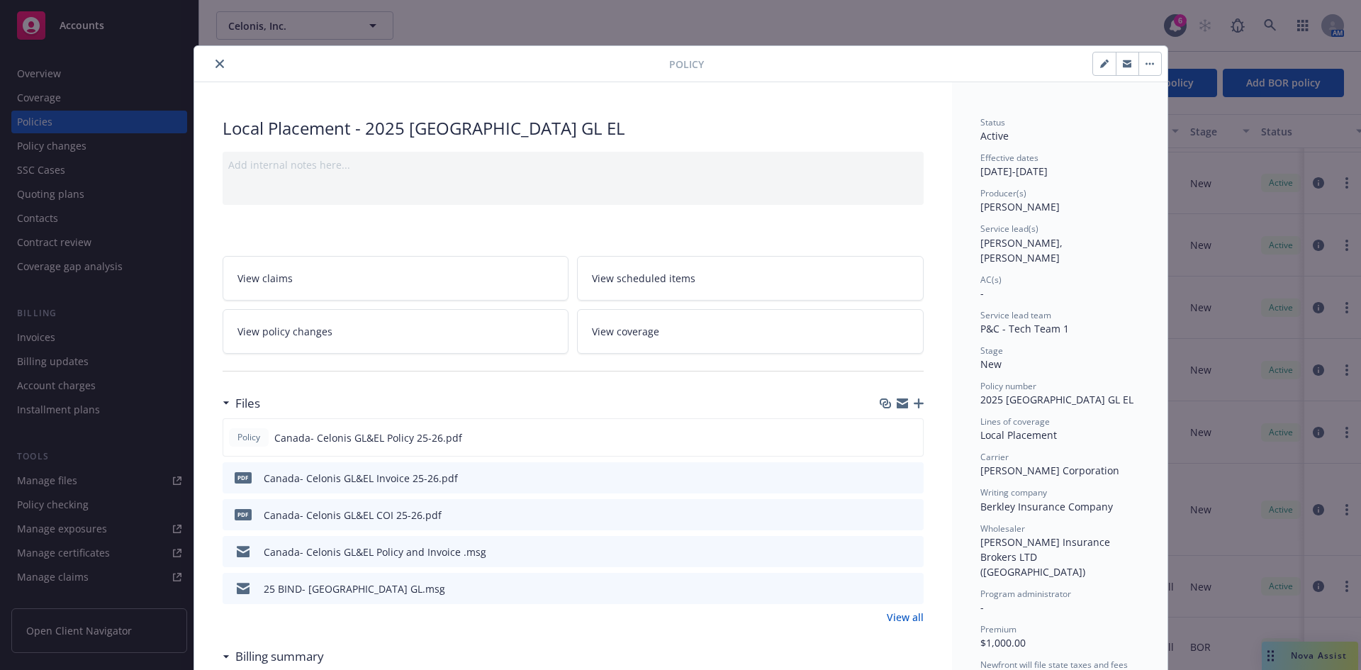
click at [215, 62] on icon "close" at bounding box center [219, 64] width 9 height 9
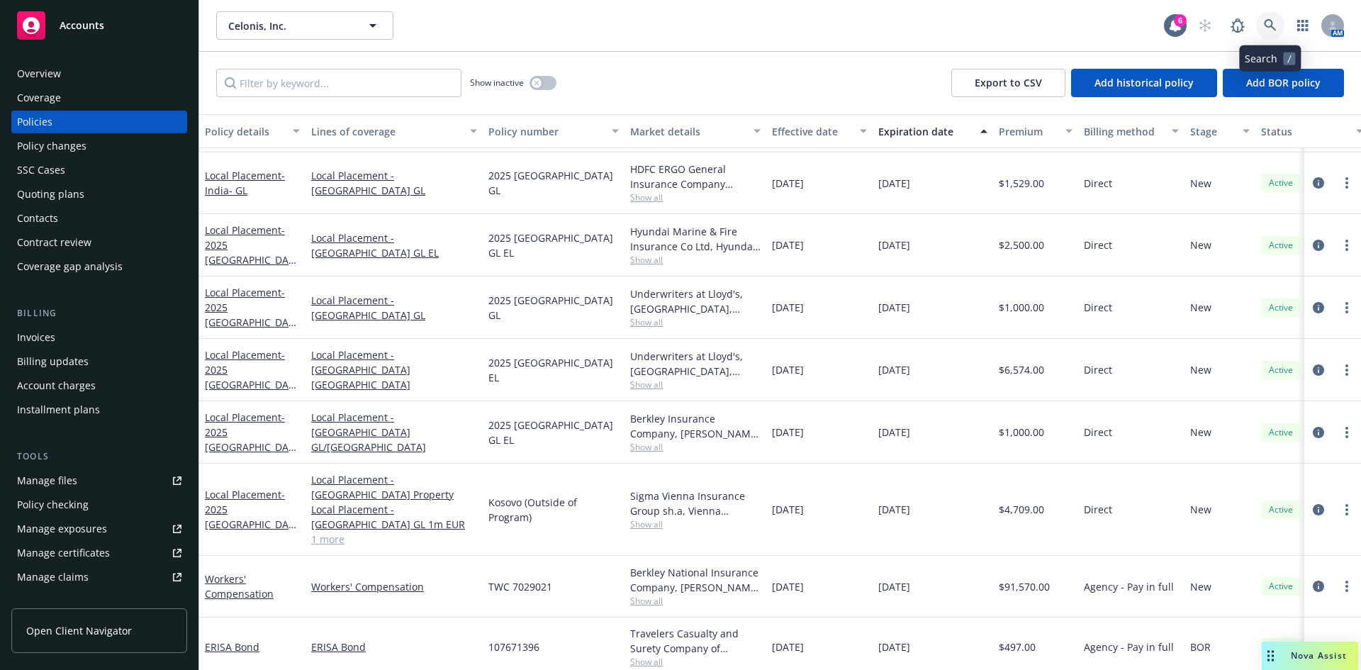
click at [1262, 26] on link at bounding box center [1270, 25] width 28 height 28
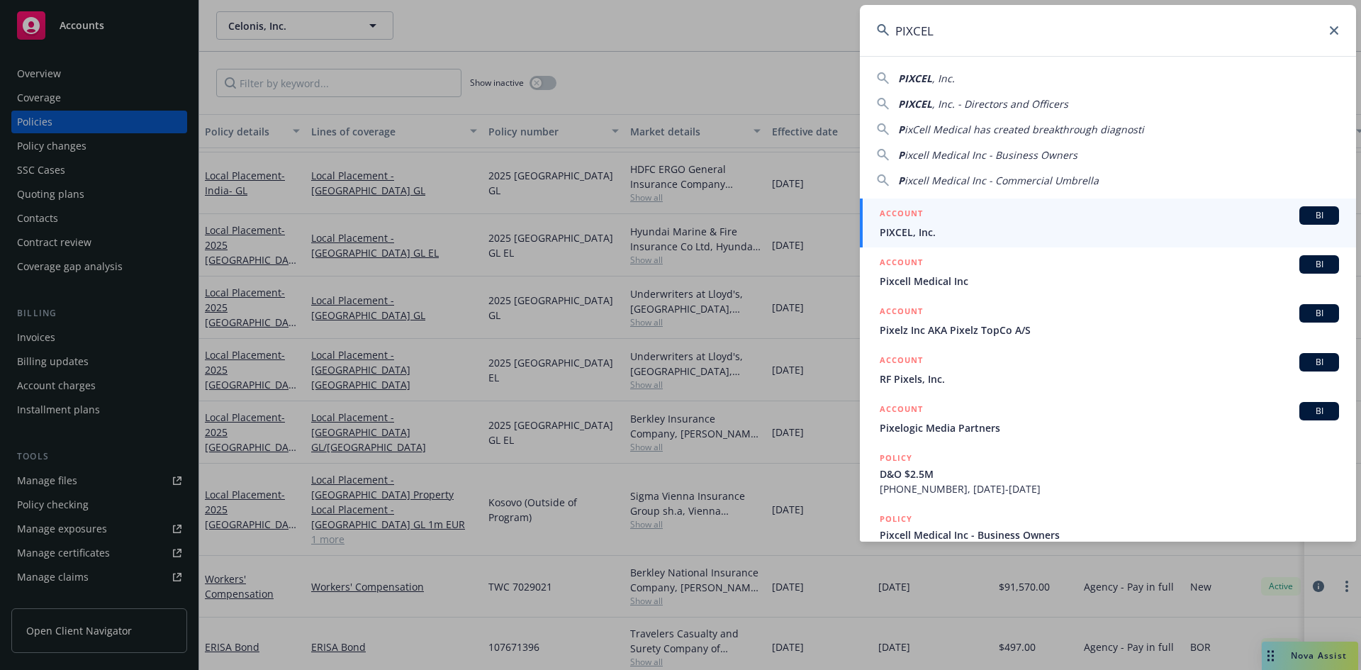
type input "PIXCEL"
click at [919, 230] on span "PIXCEL, Inc." at bounding box center [1109, 232] width 459 height 15
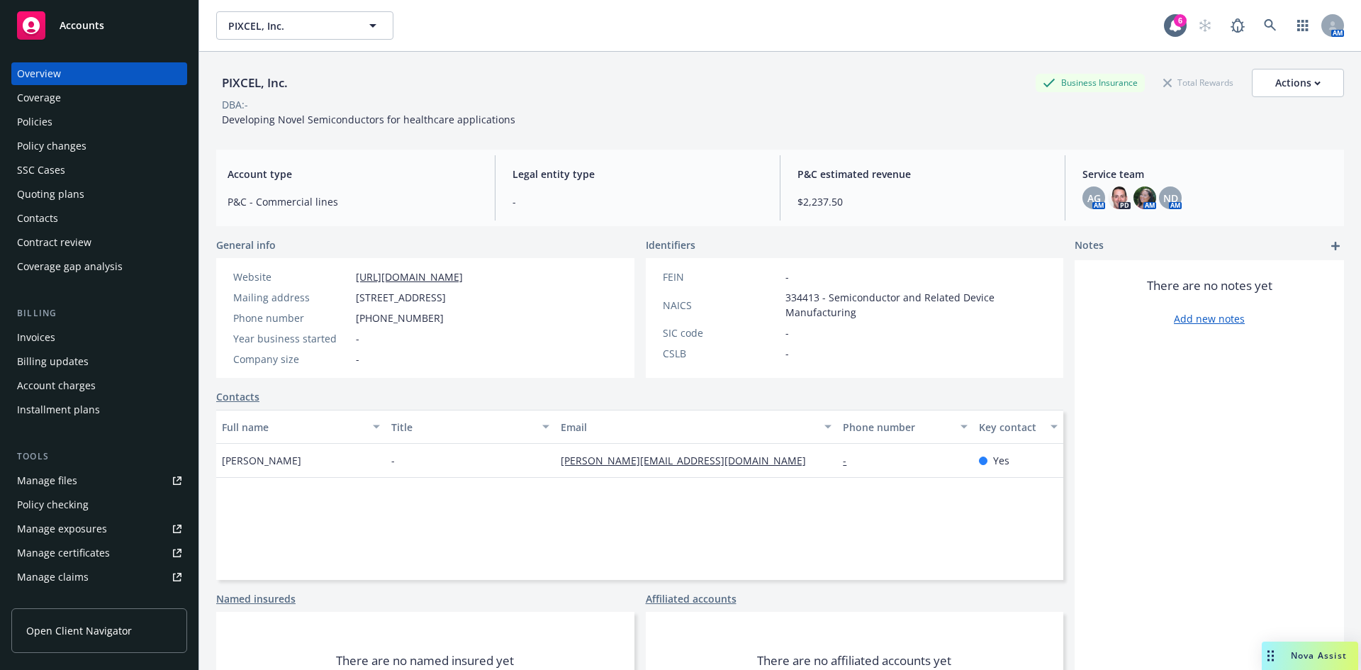
click at [45, 121] on div "Policies" at bounding box center [34, 122] width 35 height 23
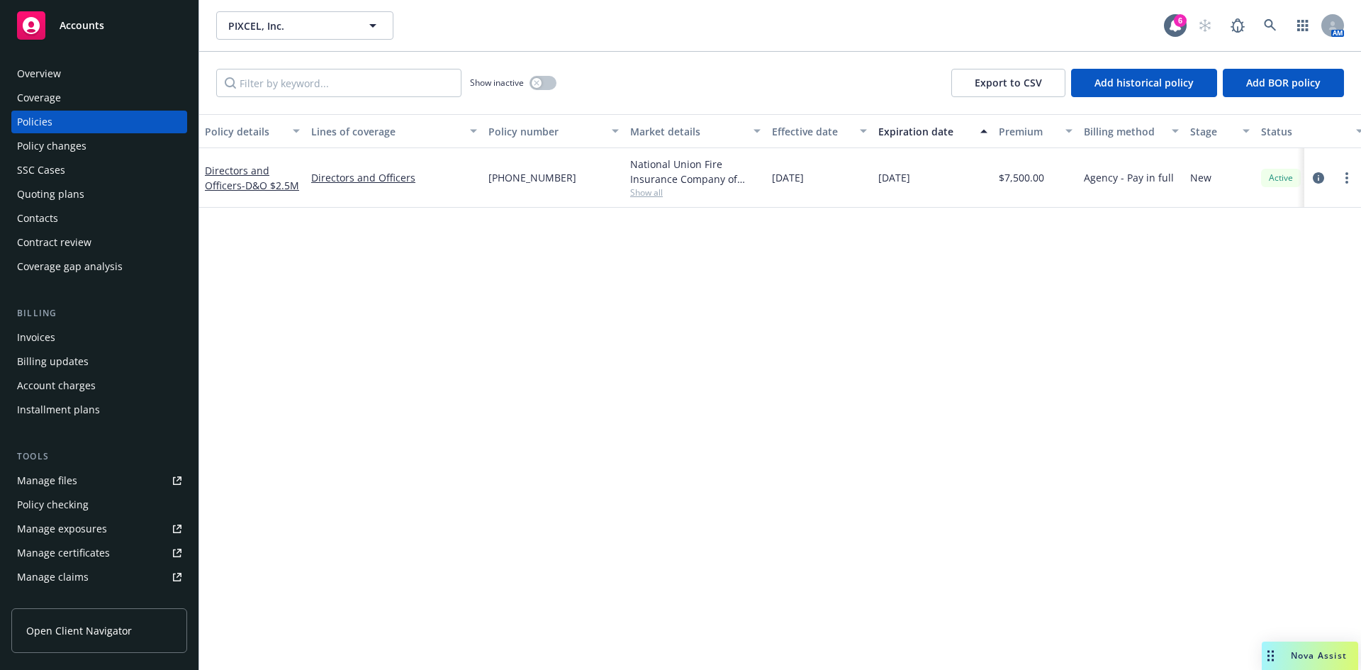
scroll to position [278, 0]
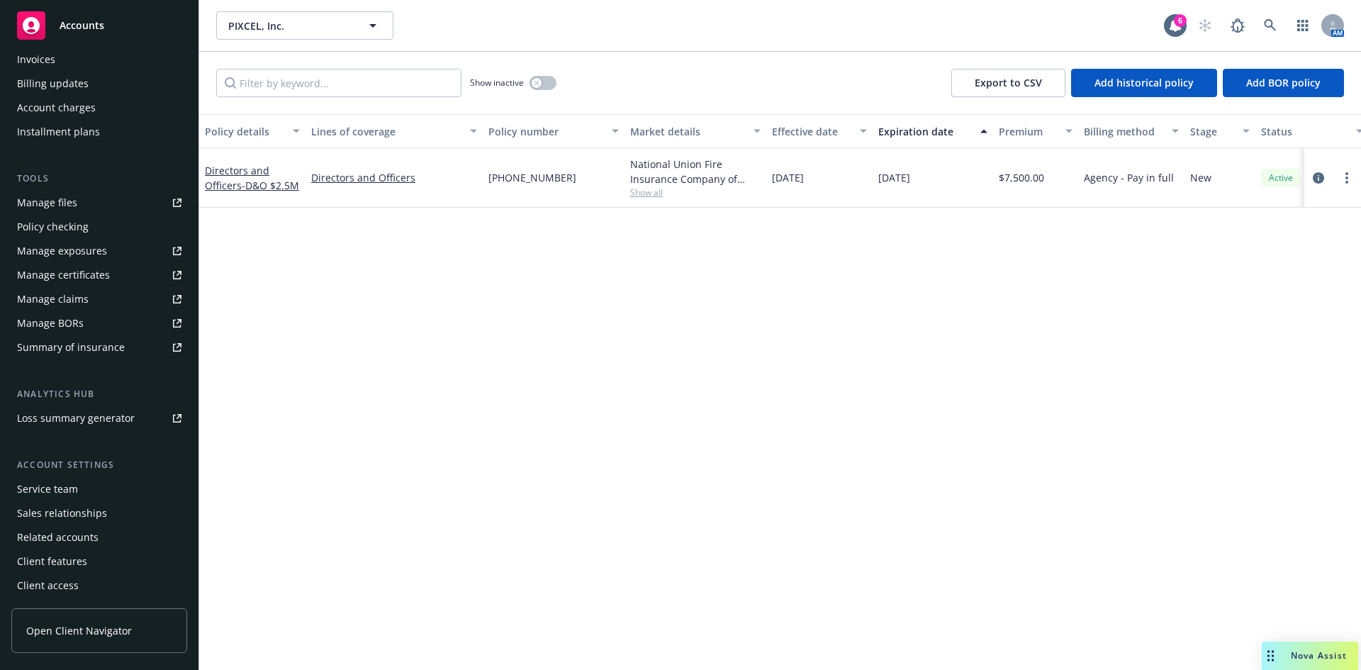
click at [88, 350] on div "Summary of insurance" at bounding box center [71, 347] width 108 height 23
click at [228, 169] on link "Directors and Officers - D&O $2.5M" at bounding box center [252, 178] width 94 height 28
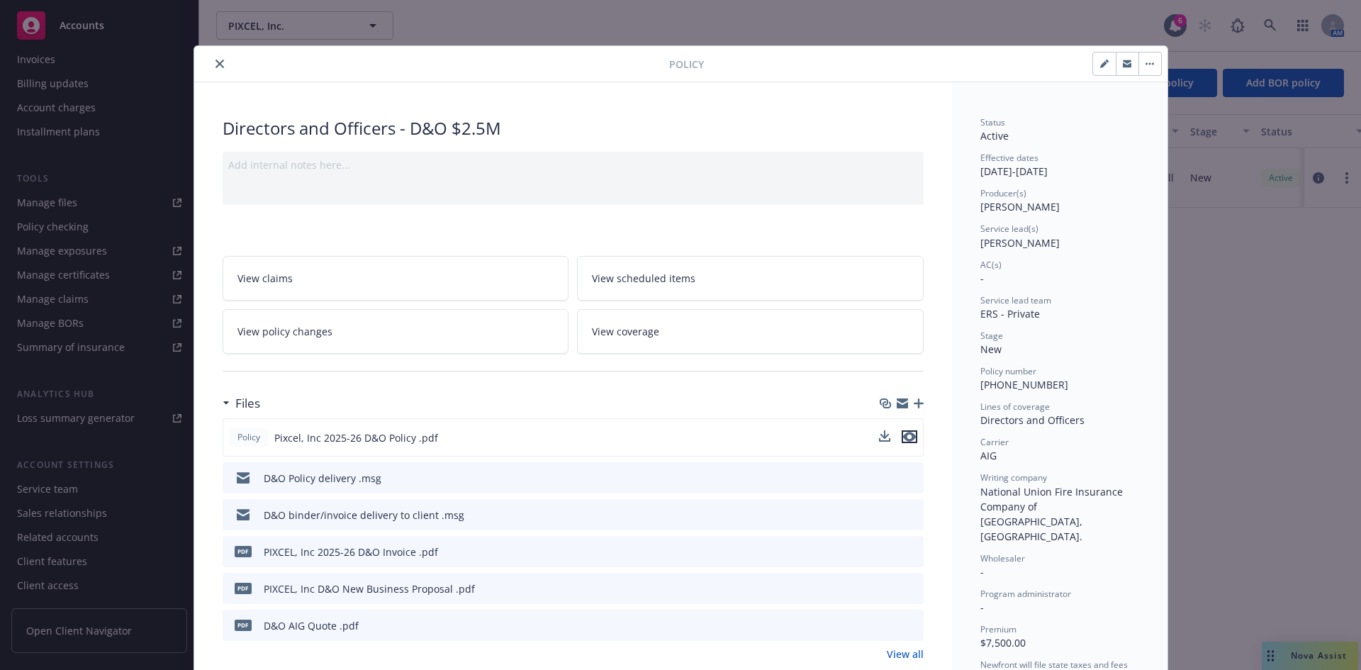
click at [904, 435] on icon "preview file" at bounding box center [909, 437] width 13 height 10
click at [215, 64] on icon "close" at bounding box center [219, 64] width 9 height 9
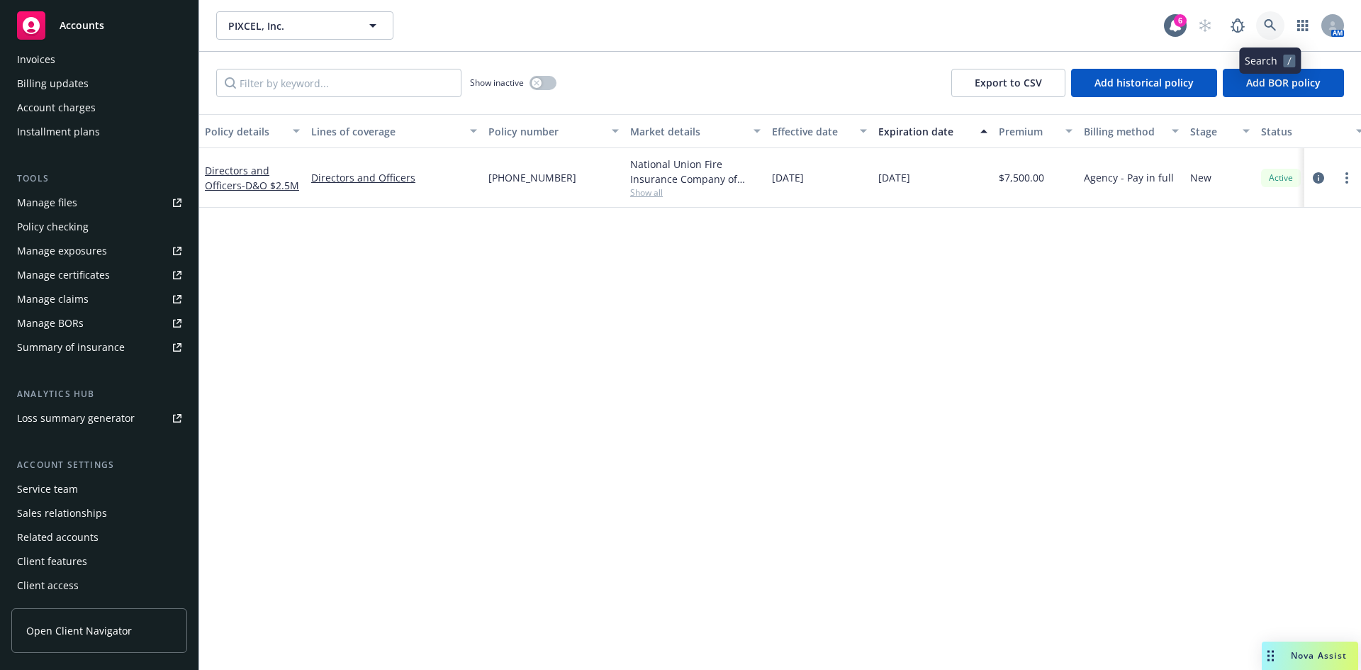
click at [1260, 18] on link at bounding box center [1270, 25] width 28 height 28
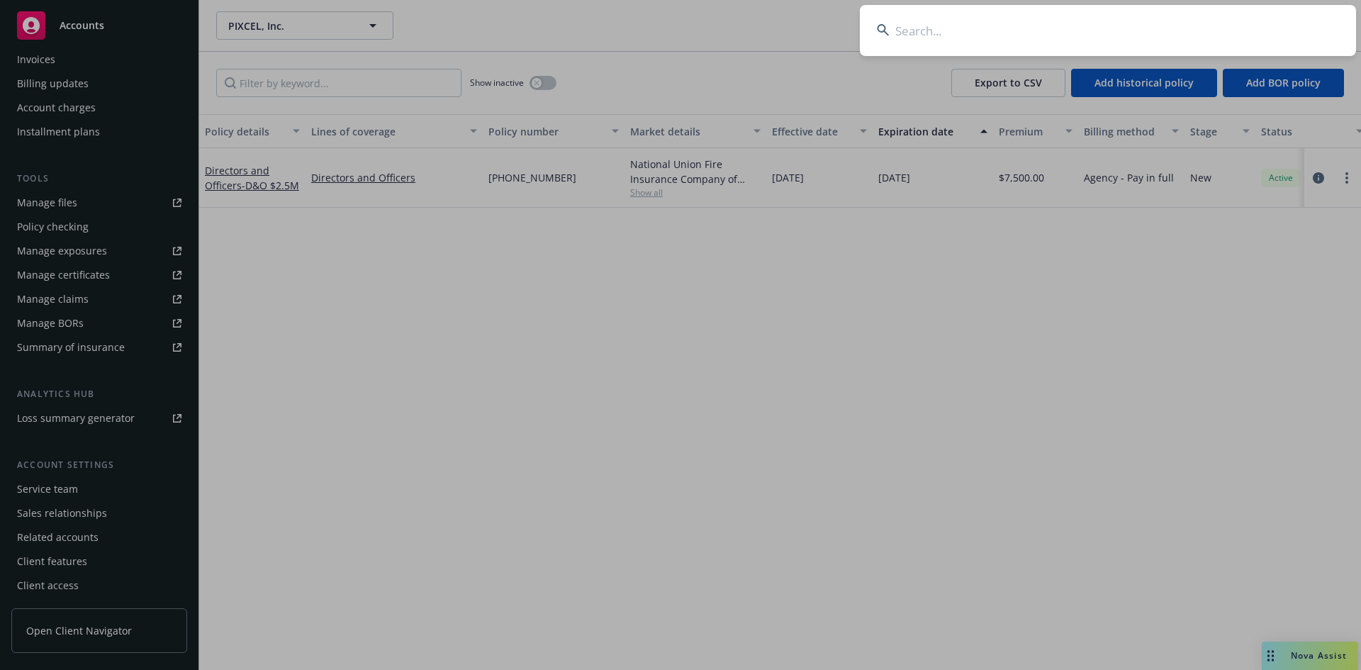
click at [1012, 31] on input at bounding box center [1108, 30] width 496 height 51
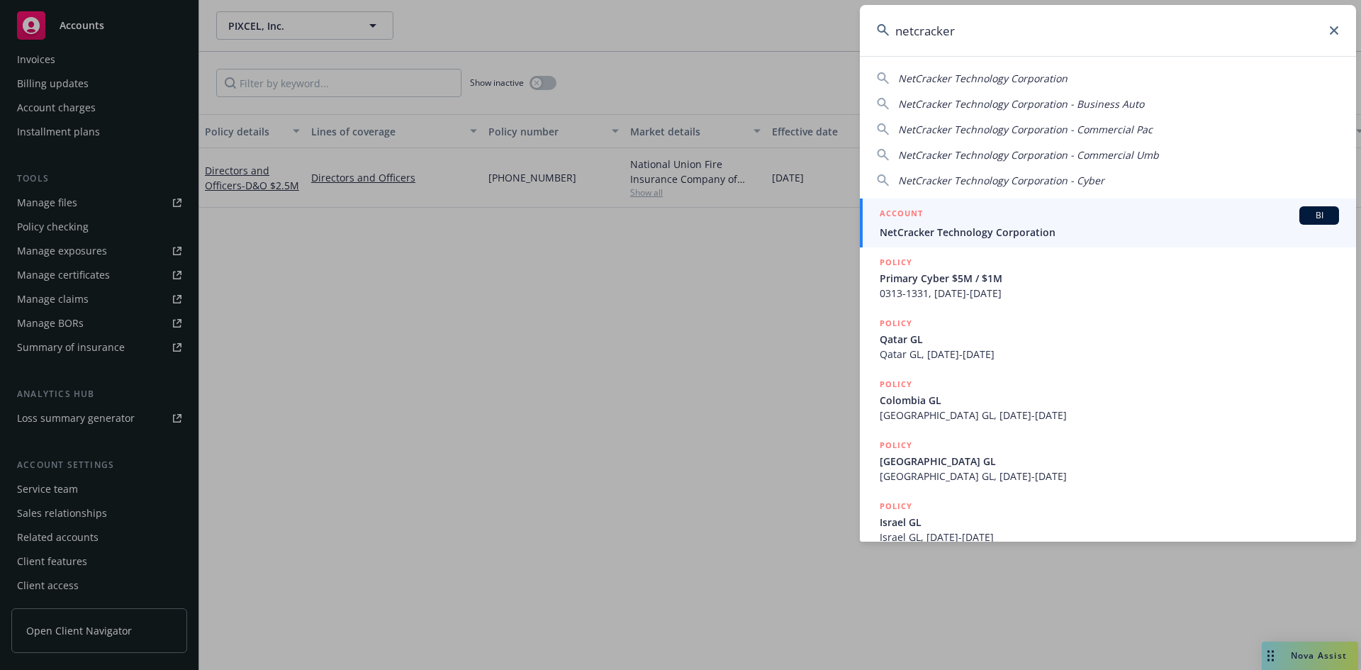
type input "netcracker"
click at [939, 220] on div "ACCOUNT BI" at bounding box center [1109, 215] width 459 height 18
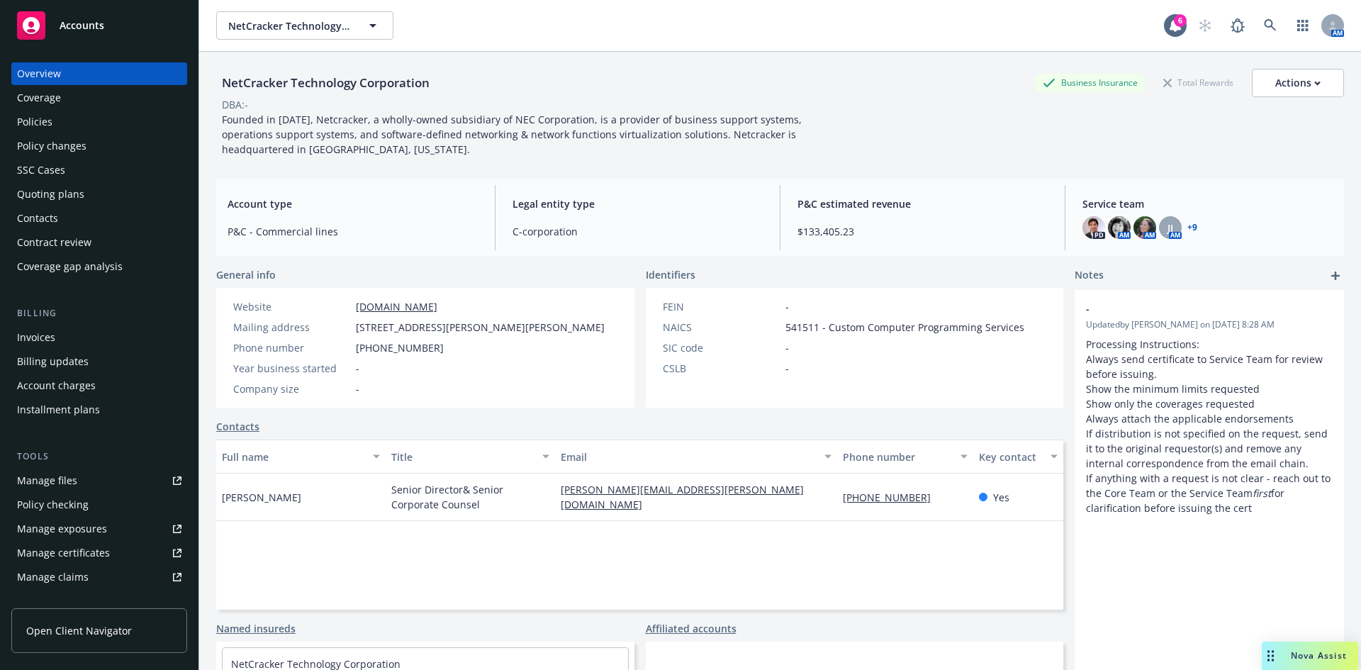
click at [39, 120] on div "Policies" at bounding box center [34, 122] width 35 height 23
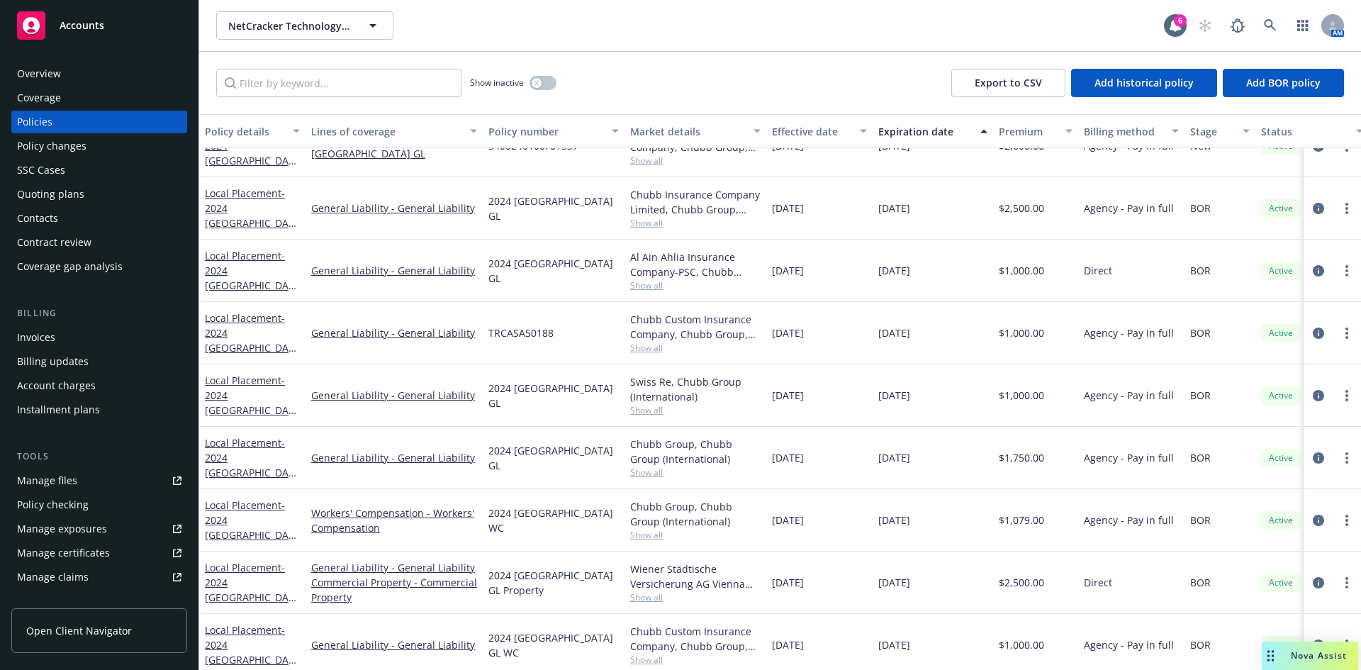
scroll to position [2432, 0]
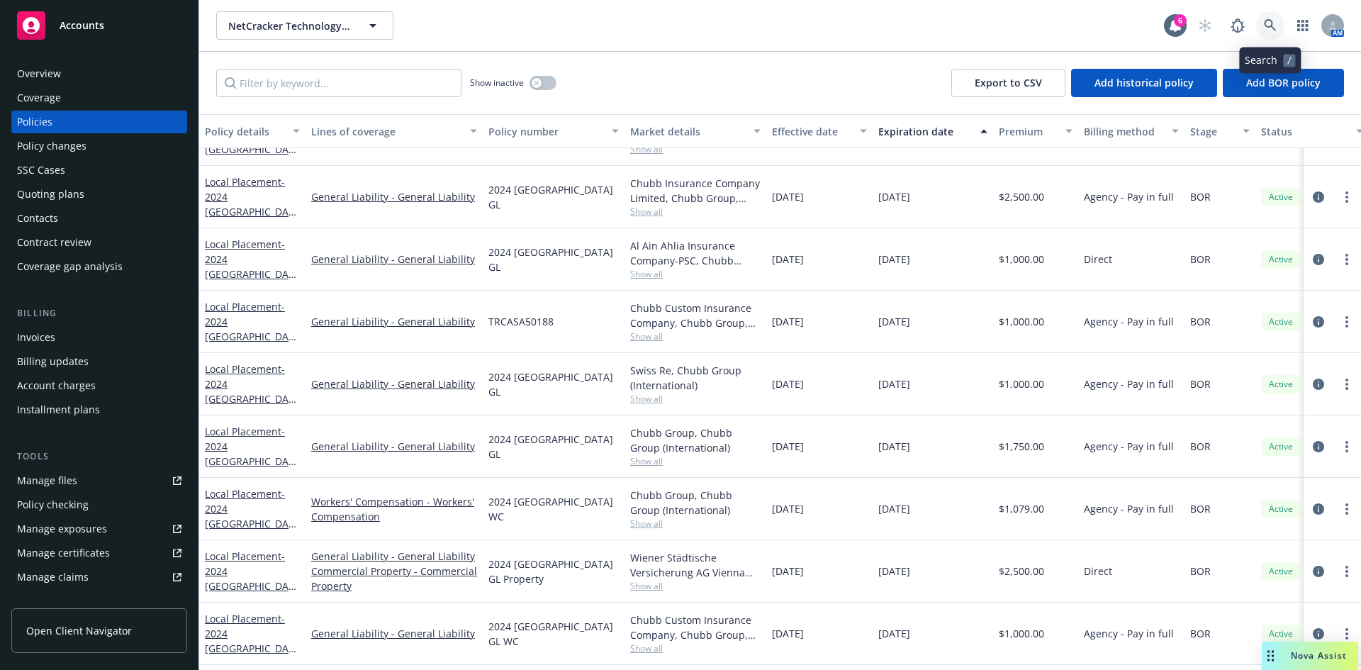
click at [1274, 28] on icon at bounding box center [1270, 25] width 13 height 13
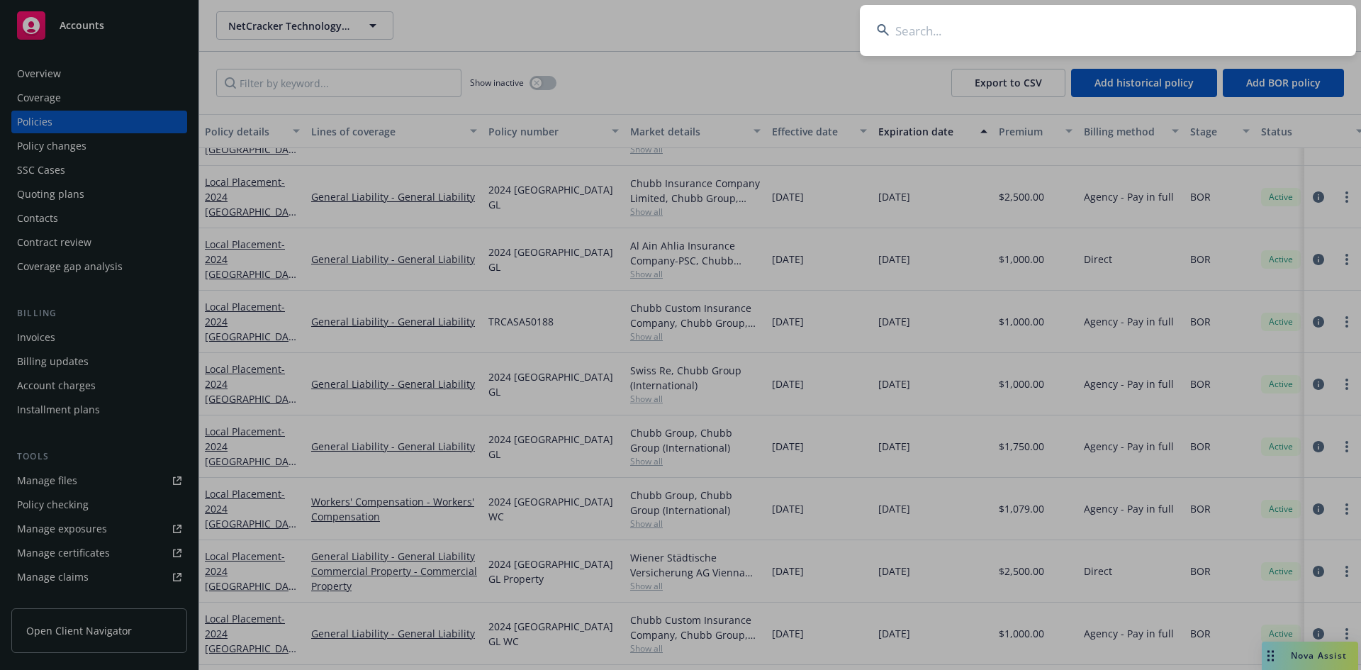
click at [913, 35] on input at bounding box center [1108, 30] width 496 height 51
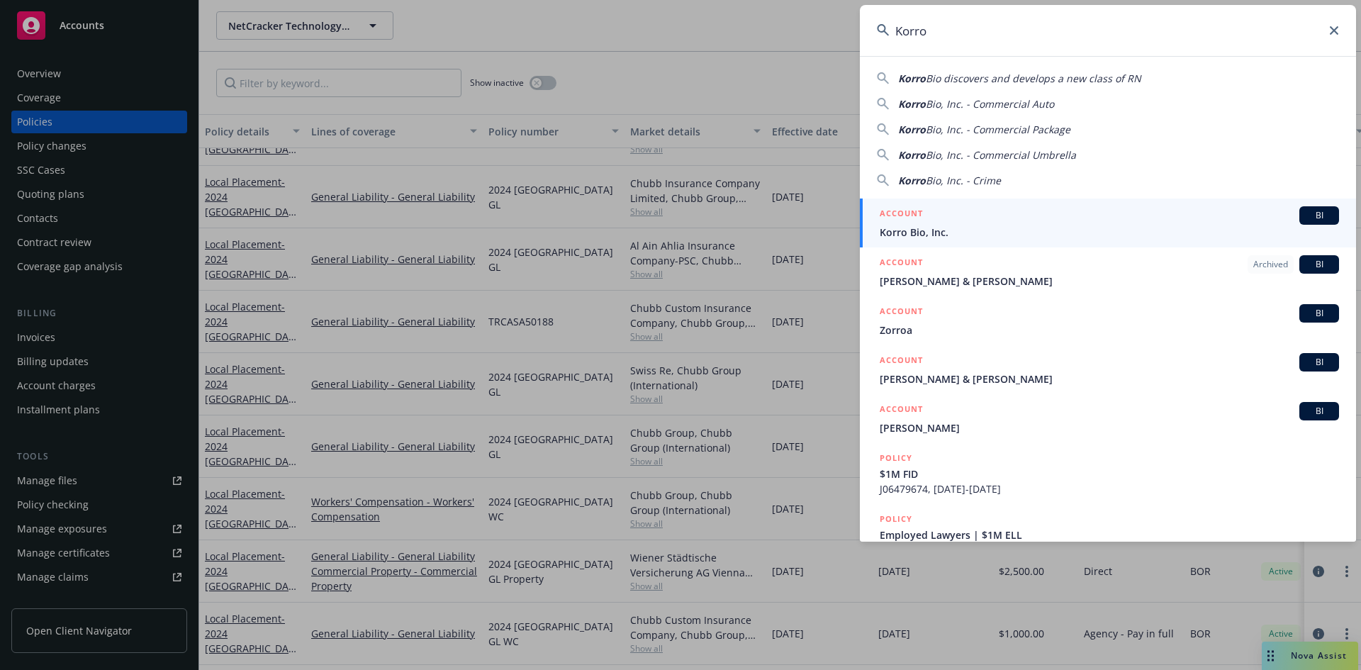
type input "Korro"
click at [928, 225] on span "Korro Bio, Inc." at bounding box center [1109, 232] width 459 height 15
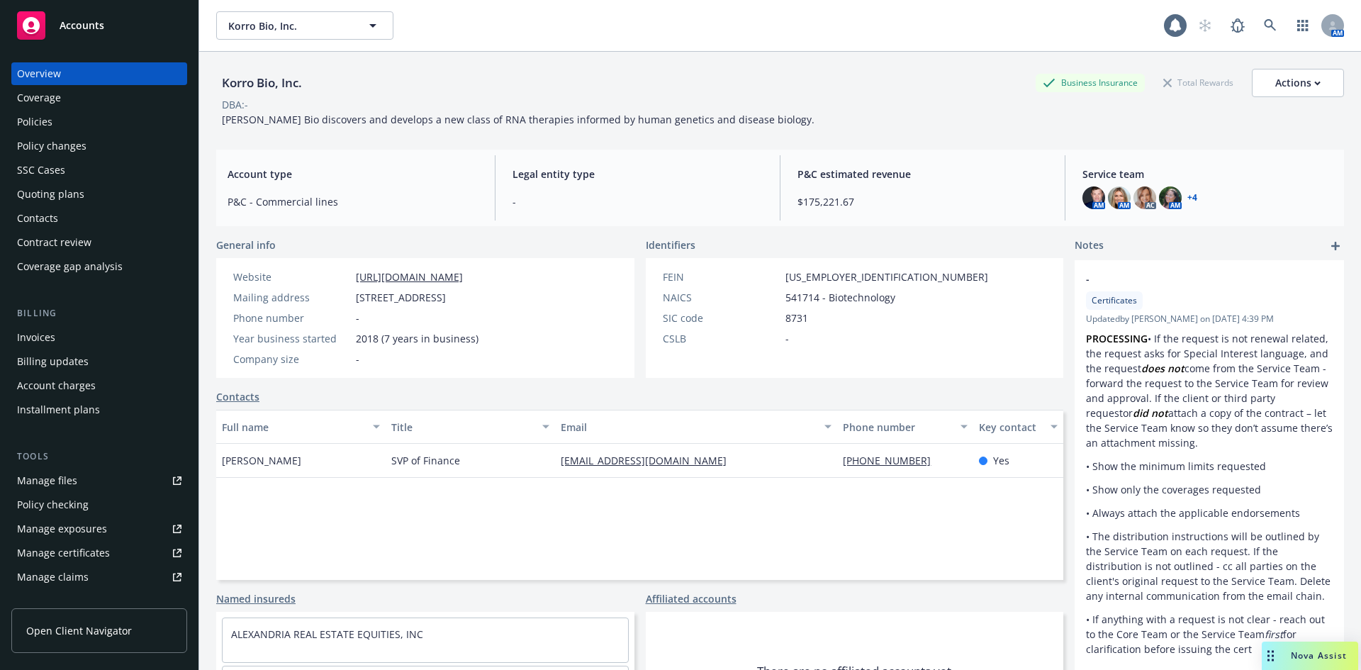
click at [55, 125] on div "Policies" at bounding box center [99, 122] width 164 height 23
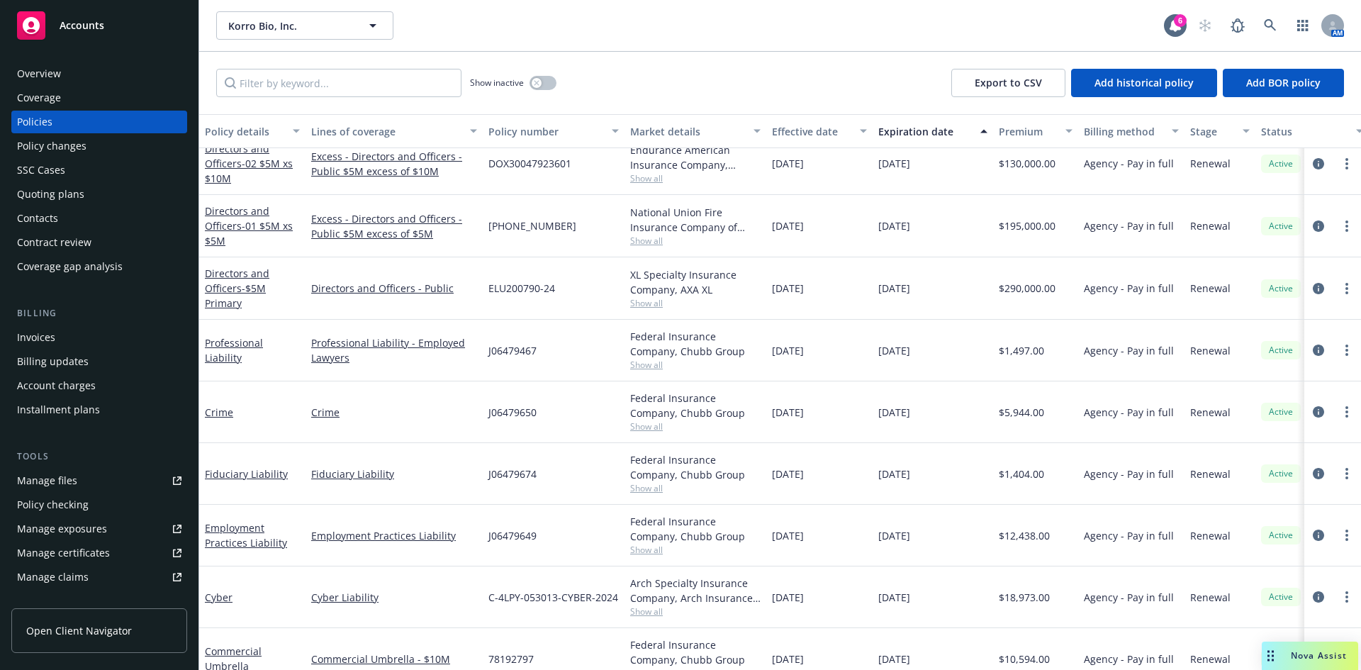
scroll to position [434, 0]
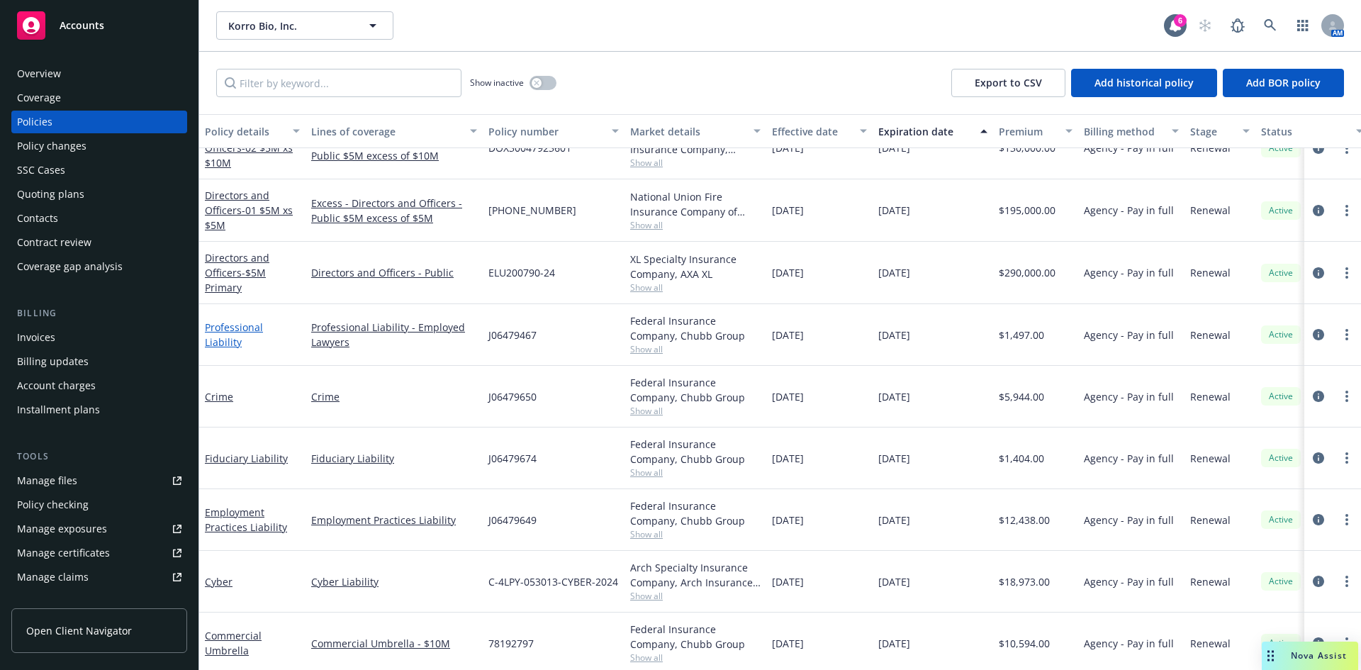
click at [239, 335] on link "Professional Liability" at bounding box center [234, 334] width 58 height 28
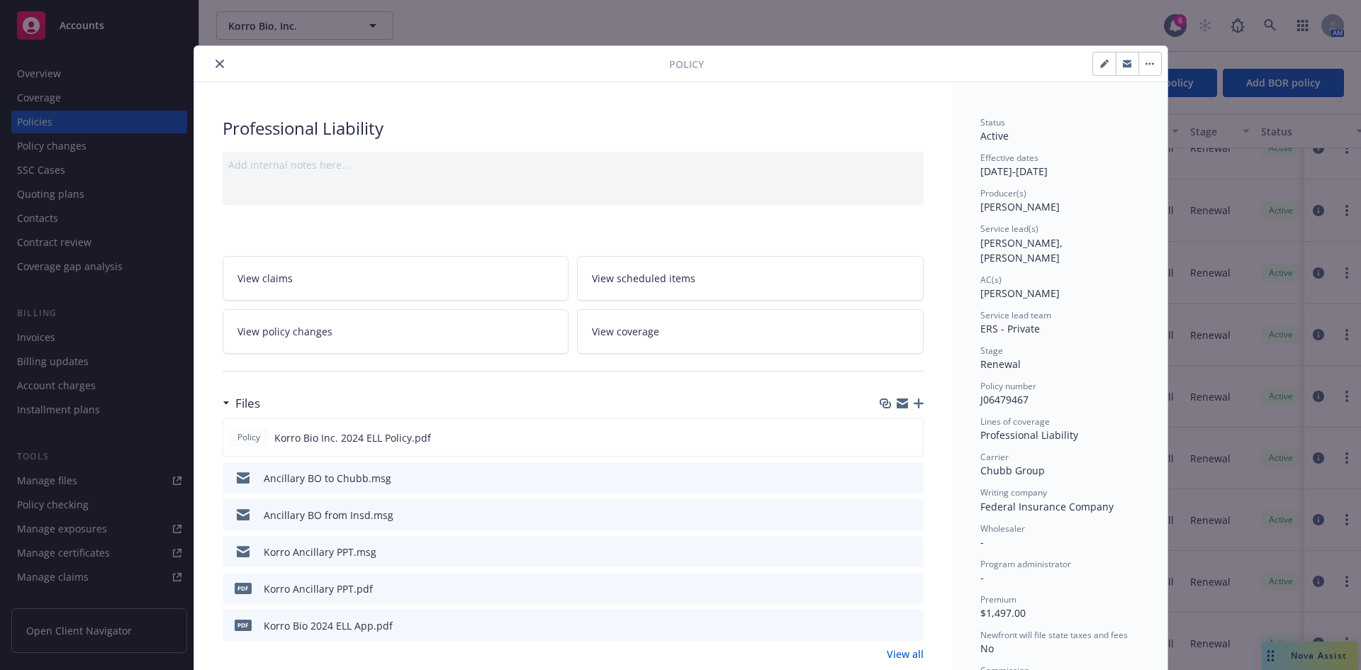
click at [1100, 62] on icon "button" at bounding box center [1103, 64] width 7 height 7
select select "RENEWAL"
select select "12"
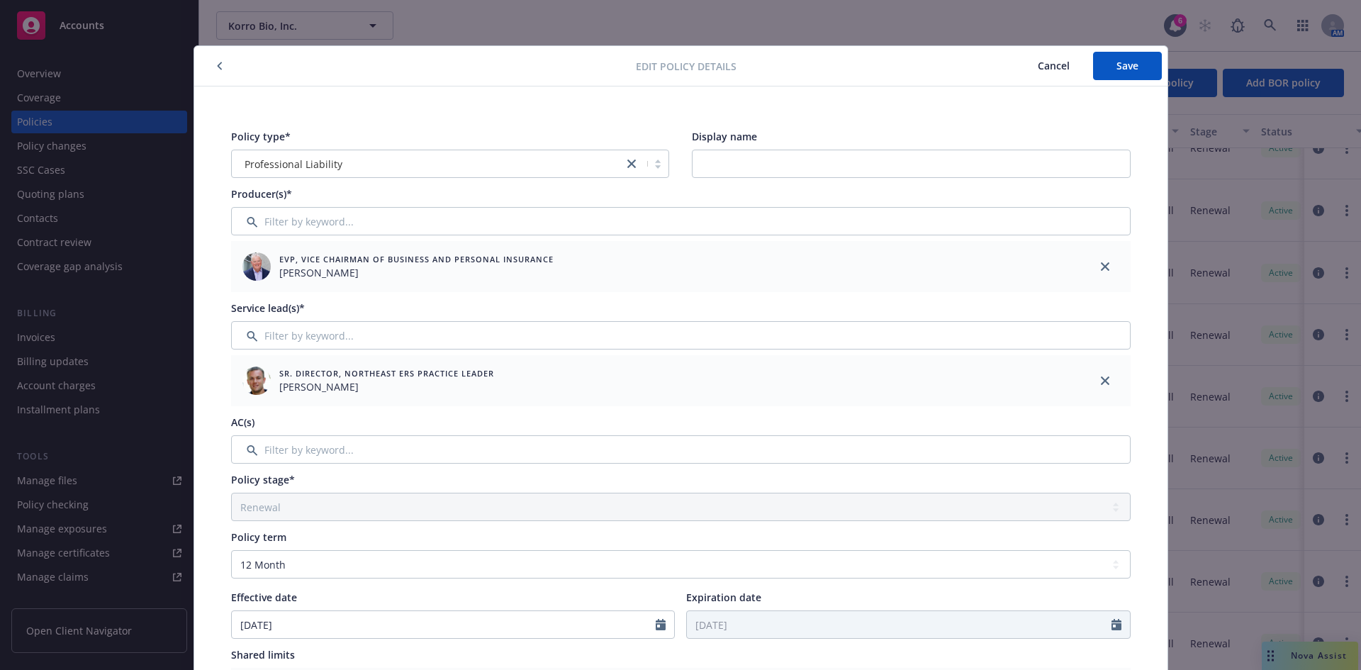
click at [1038, 68] on span "Cancel" at bounding box center [1054, 65] width 32 height 13
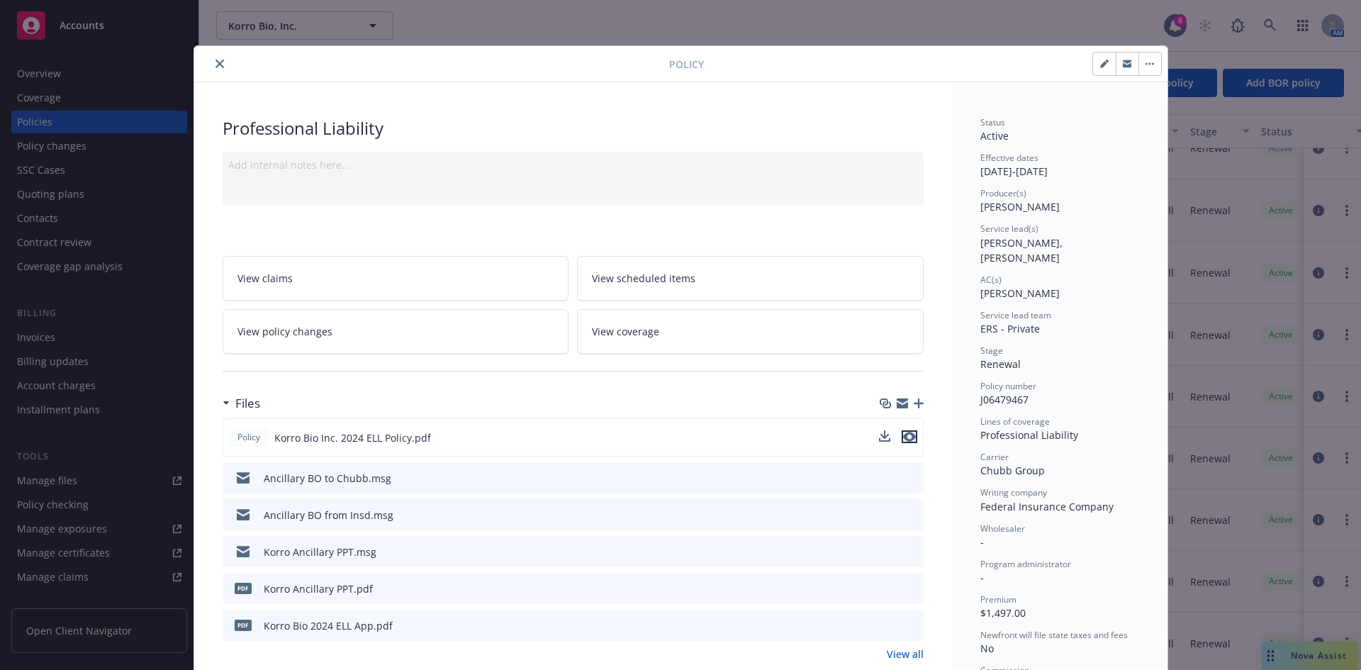
click at [907, 434] on icon "preview file" at bounding box center [909, 437] width 13 height 10
click at [215, 65] on icon "close" at bounding box center [219, 64] width 9 height 9
